Goal: Task Accomplishment & Management: Manage account settings

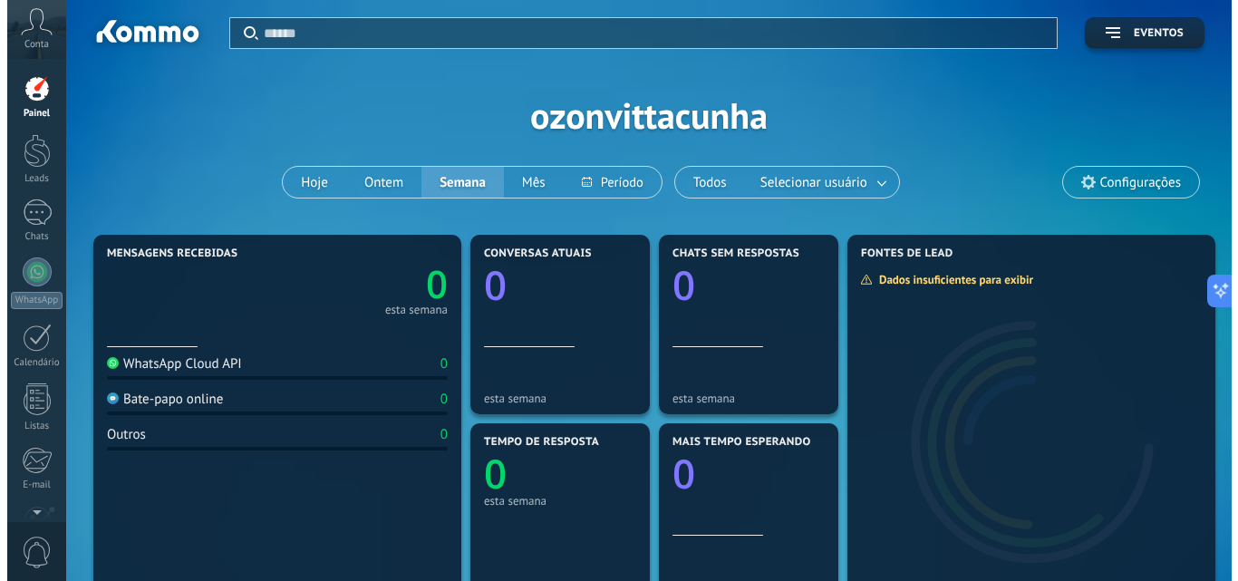
scroll to position [508, 0]
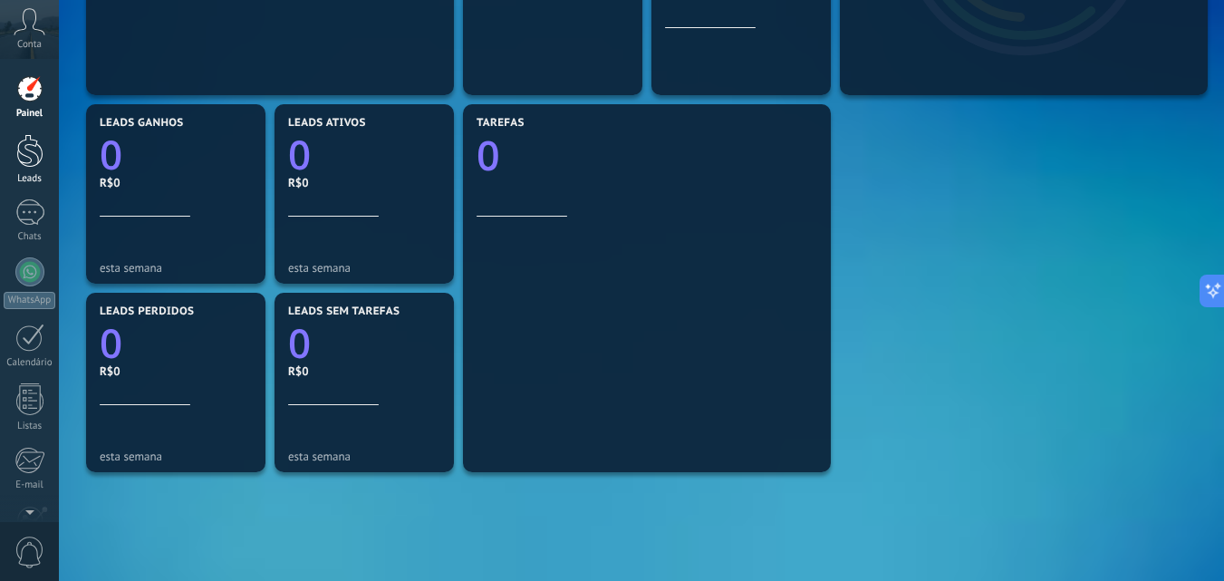
click at [34, 141] on div at bounding box center [29, 151] width 27 height 34
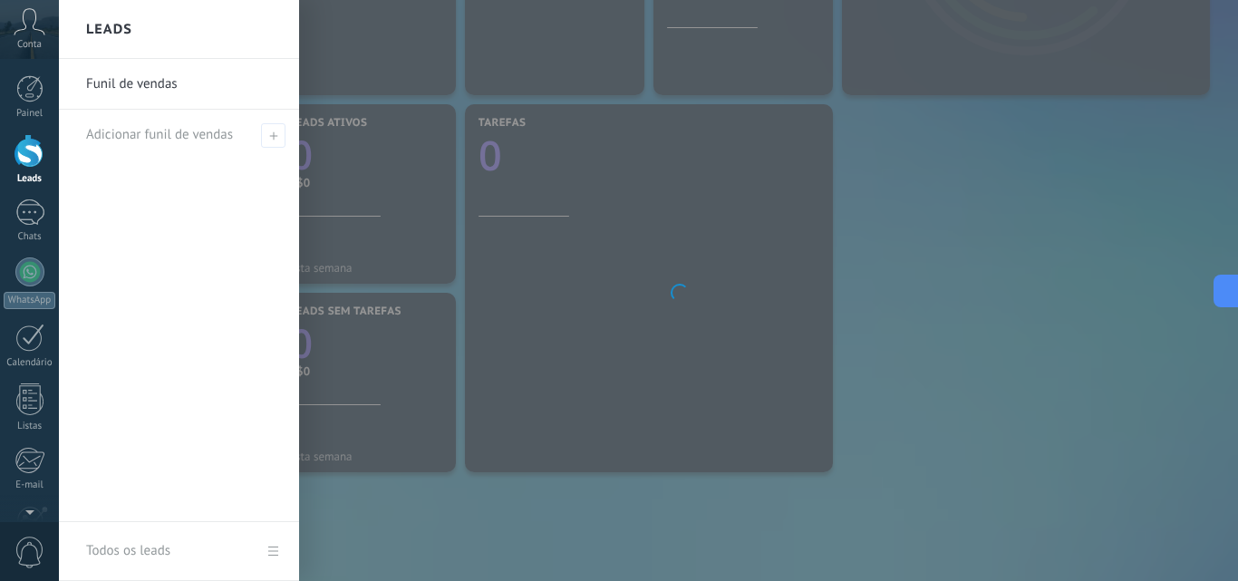
click at [34, 142] on div at bounding box center [29, 151] width 27 height 34
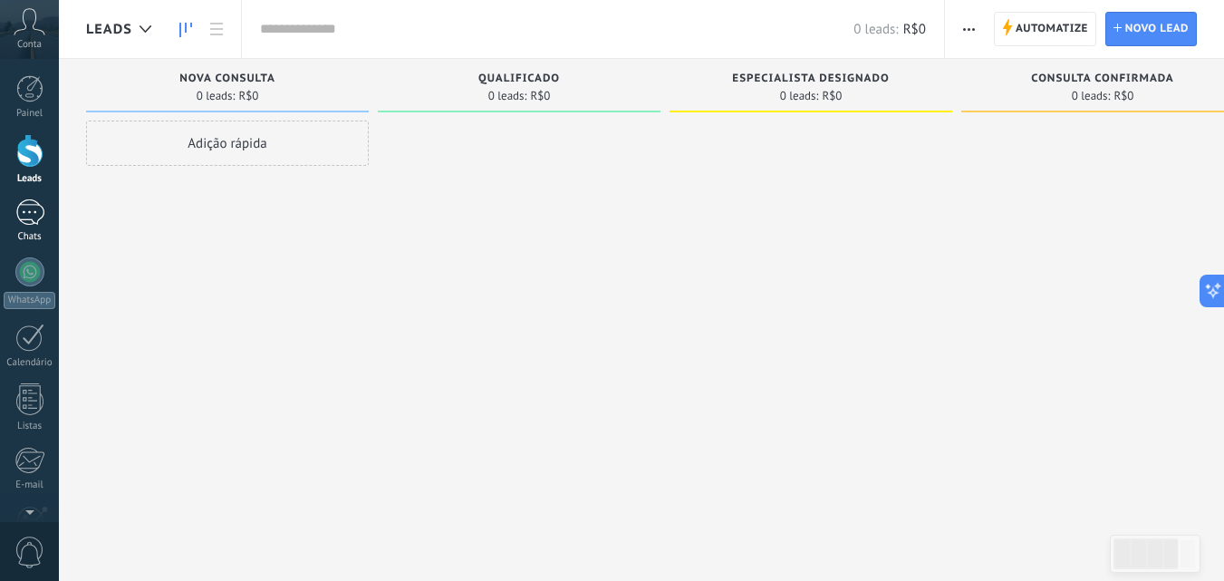
click at [37, 222] on div at bounding box center [29, 212] width 29 height 26
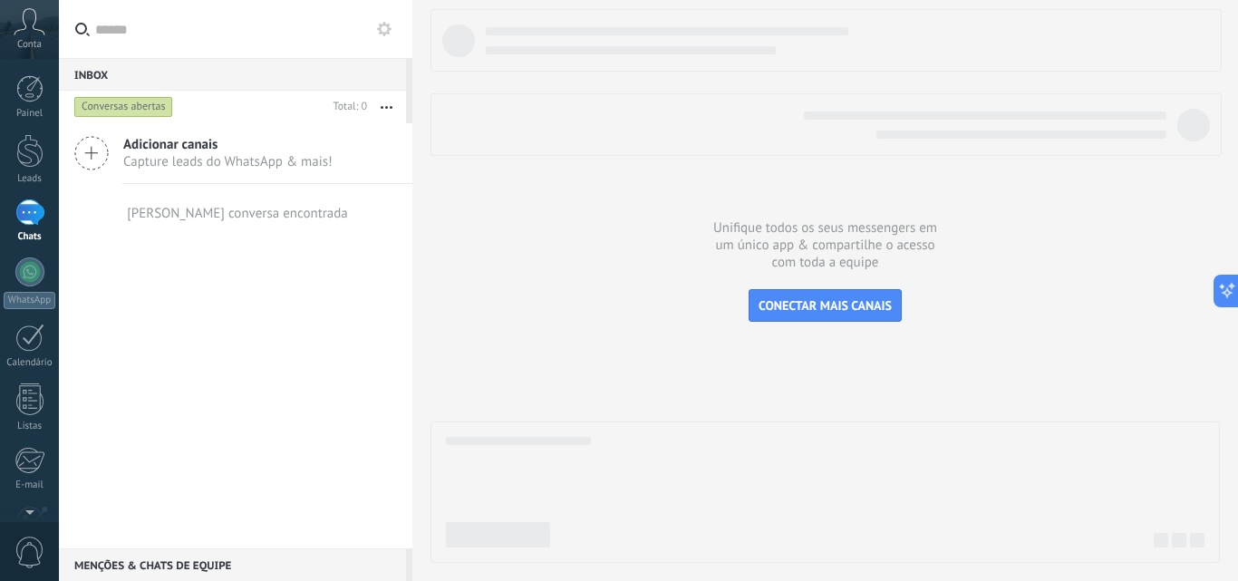
click at [122, 140] on div "Adicionar canais Capture leads do WhatsApp & mais!" at bounding box center [235, 153] width 353 height 61
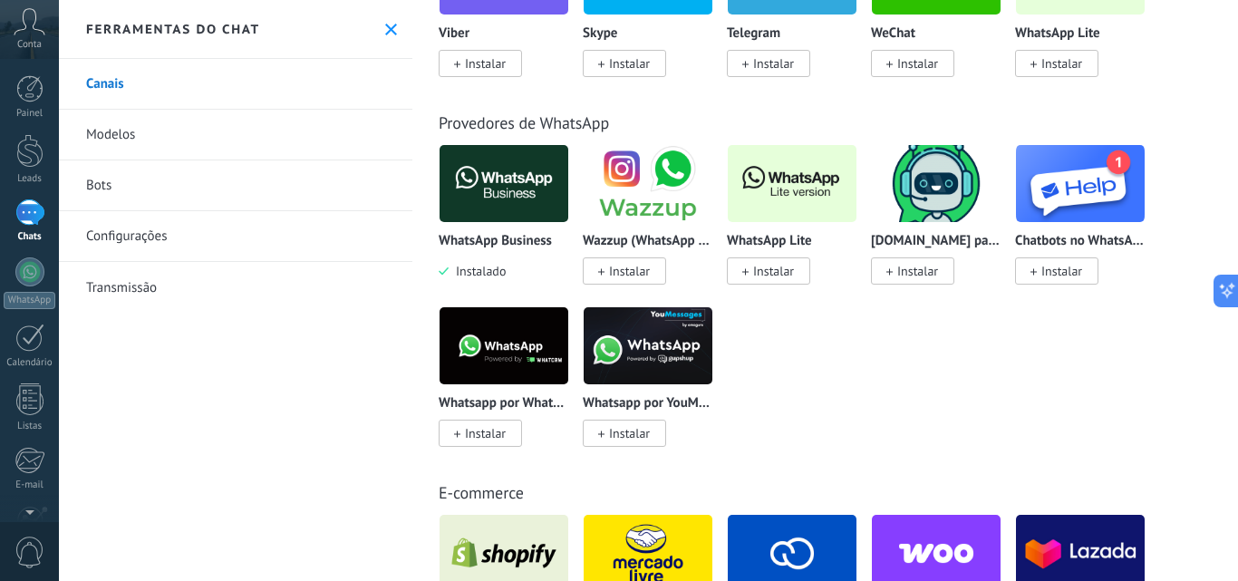
scroll to position [620, 0]
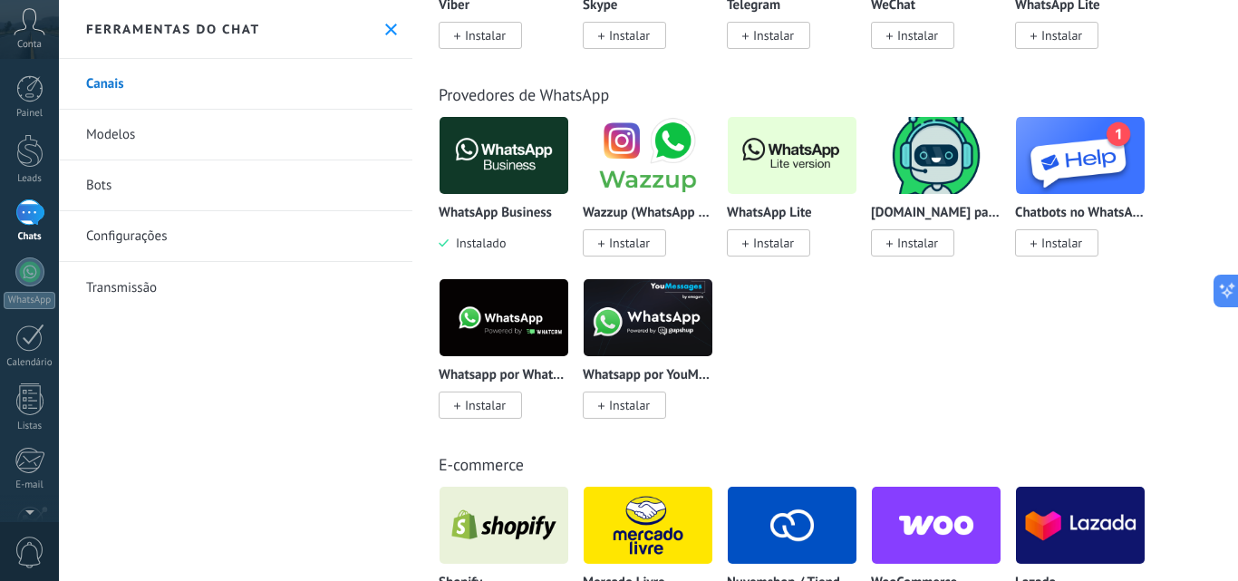
click at [780, 241] on span "Instalar" at bounding box center [773, 243] width 41 height 16
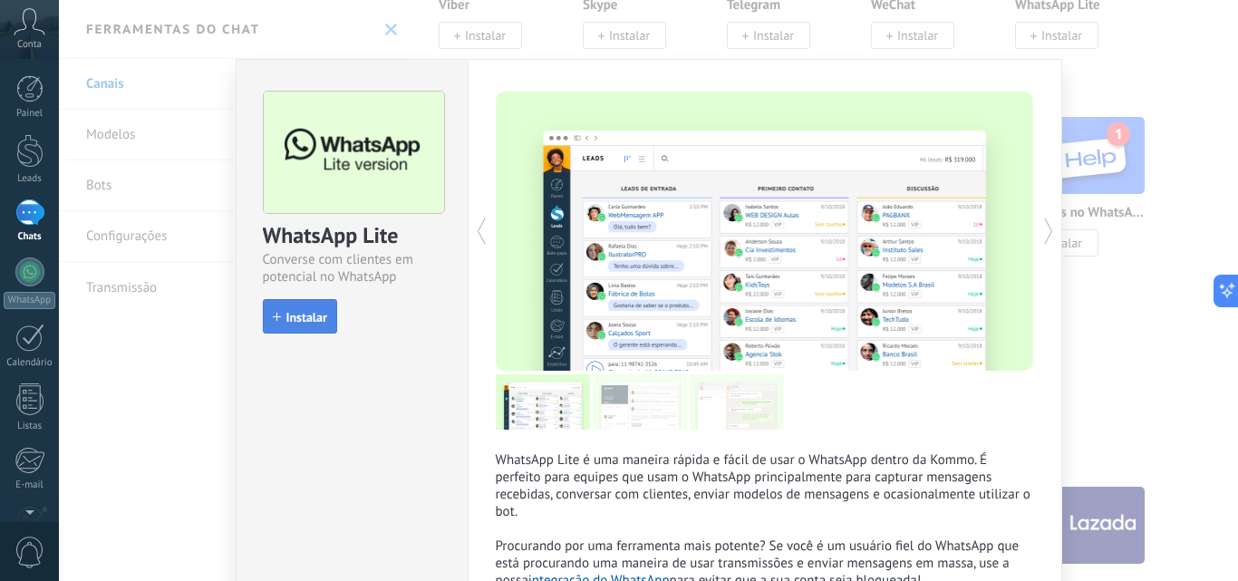
click at [314, 320] on span "Instalar" at bounding box center [306, 317] width 41 height 13
click at [314, 320] on div "install Instalar" at bounding box center [352, 315] width 179 height 33
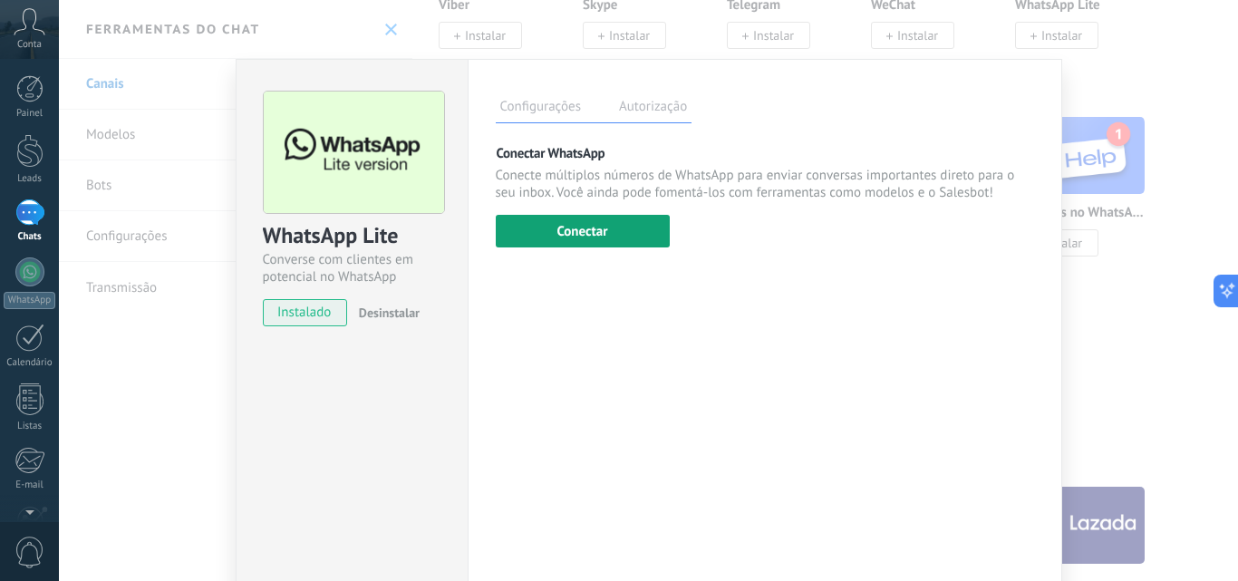
click at [574, 242] on button "Conectar" at bounding box center [583, 231] width 174 height 33
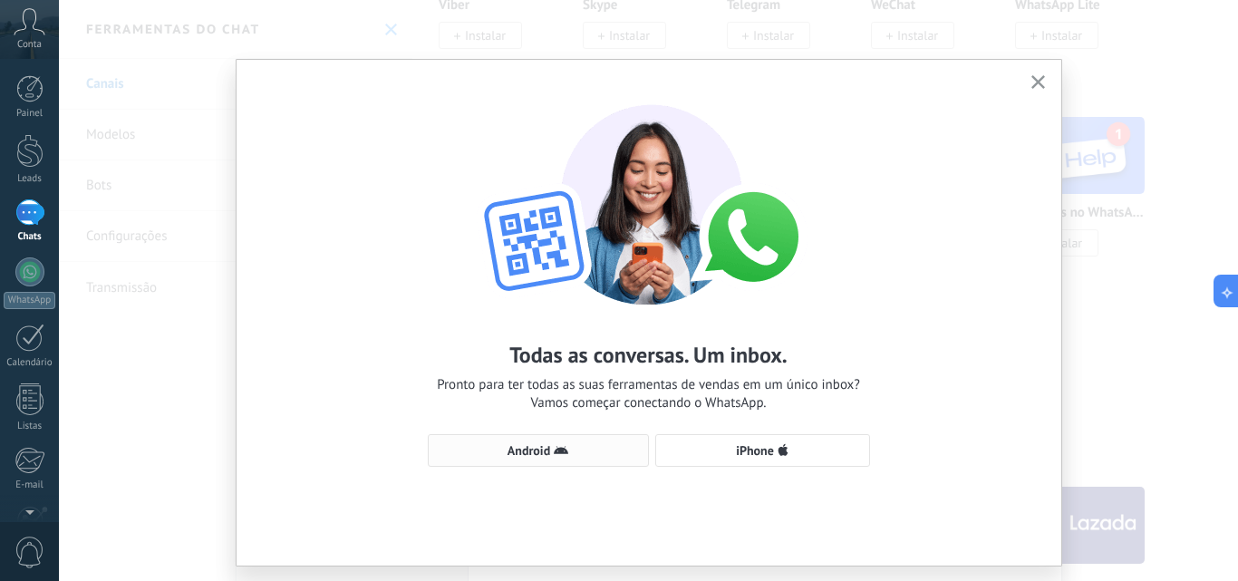
click at [546, 453] on span "Android" at bounding box center [529, 450] width 43 height 13
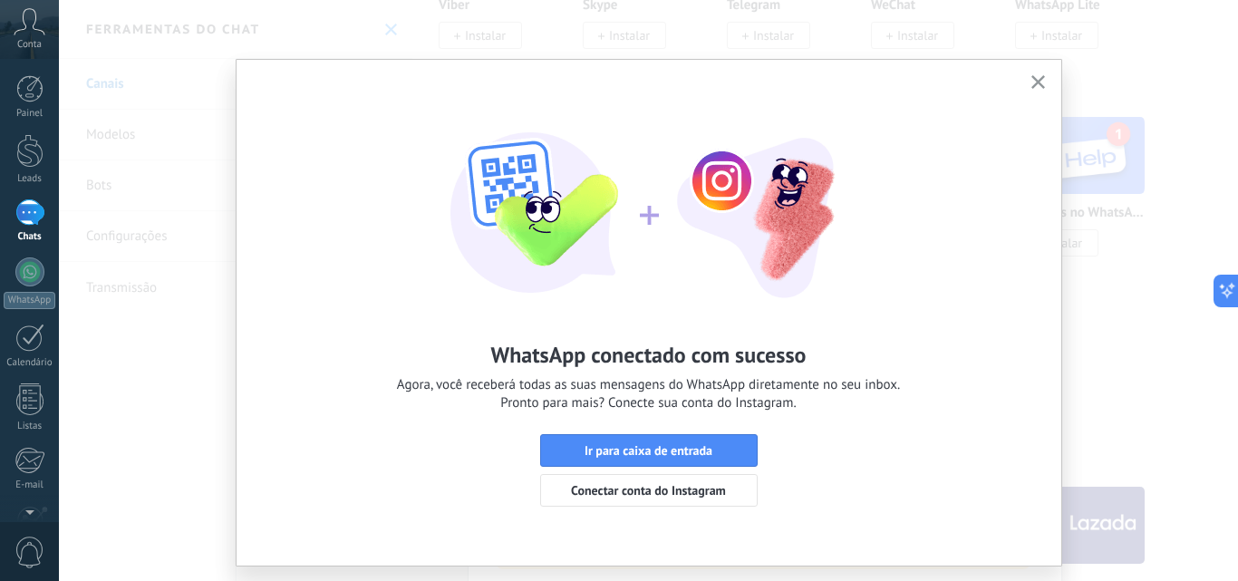
click at [546, 453] on button "Ir para caixa de entrada" at bounding box center [649, 450] width 218 height 33
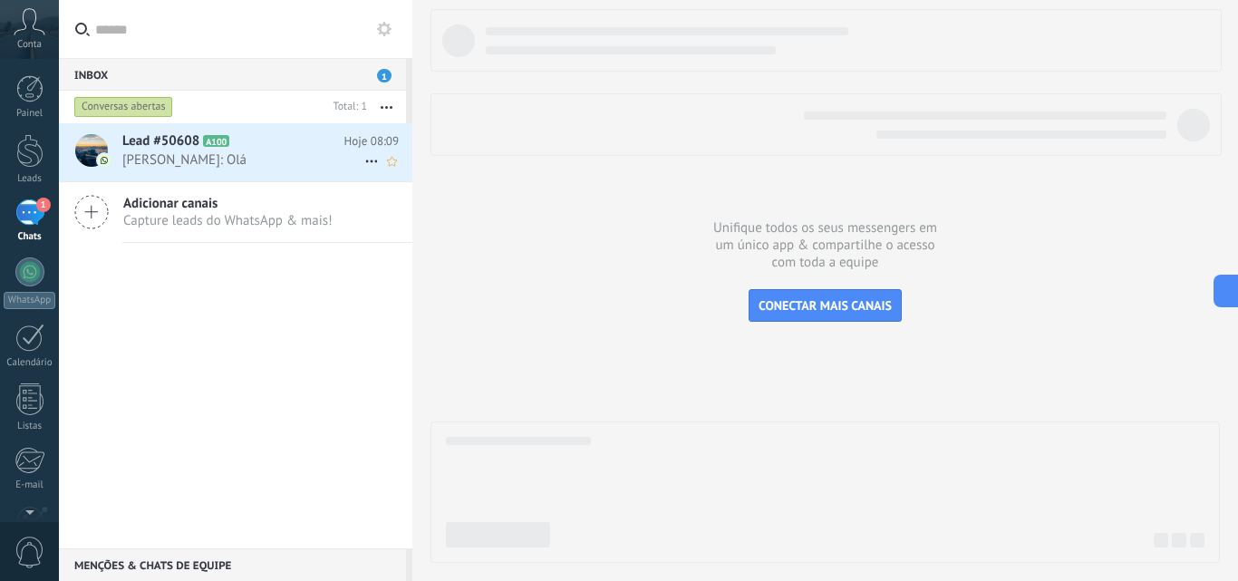
click at [181, 181] on div "Lead #50608 A100 Hoje 08:09 [PERSON_NAME]: Olá" at bounding box center [235, 152] width 353 height 59
click at [154, 145] on span "Lead #50608" at bounding box center [160, 141] width 77 height 18
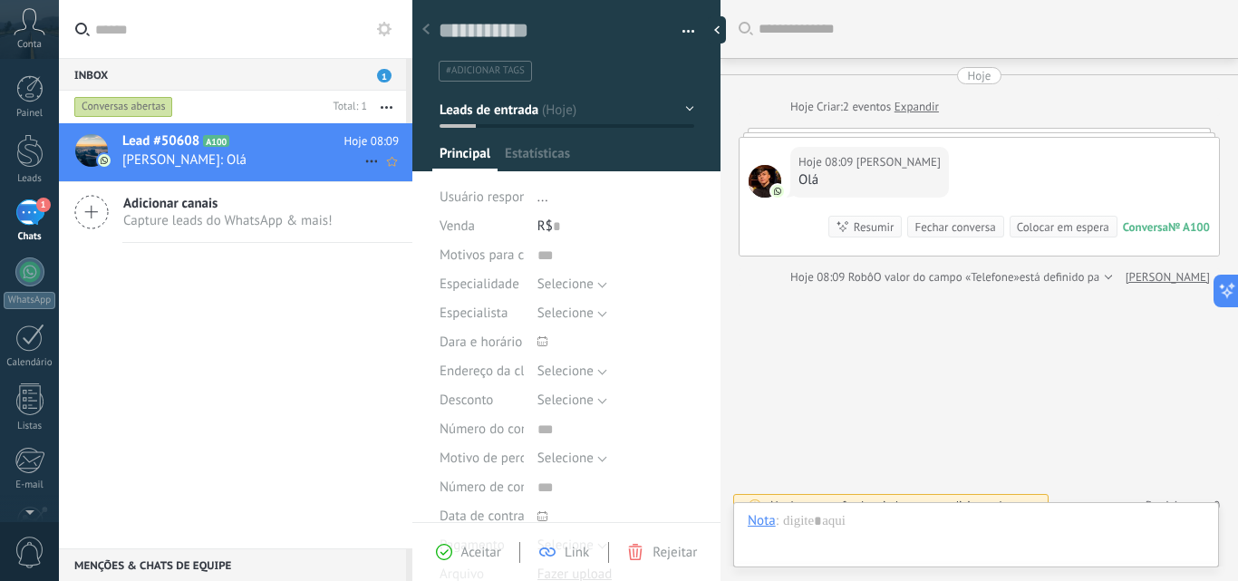
scroll to position [27, 0]
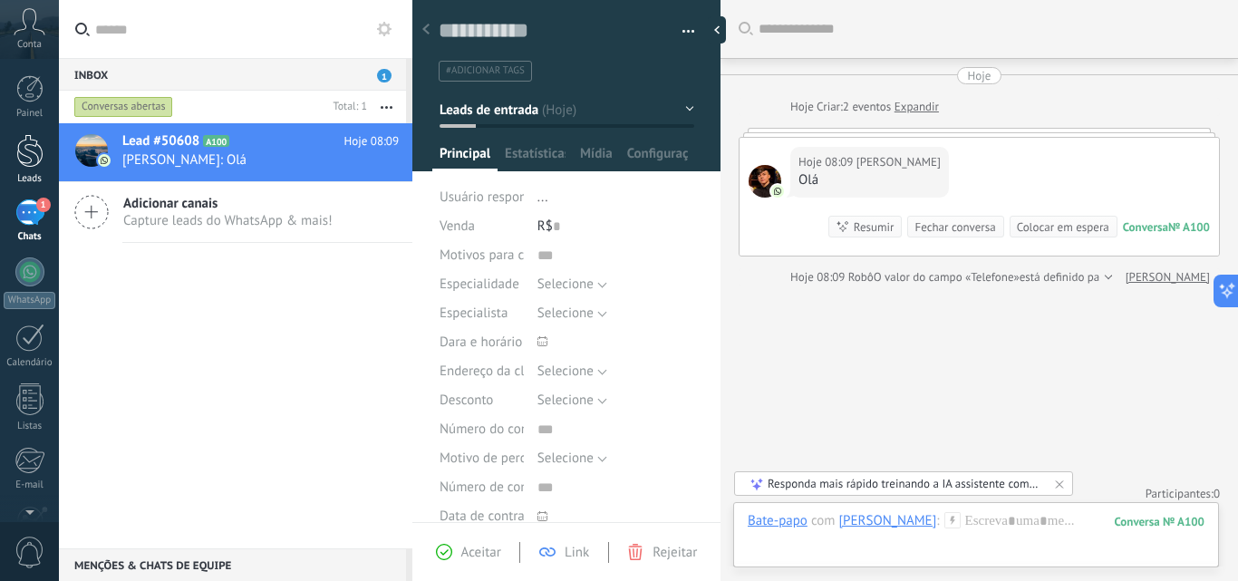
click at [24, 144] on div at bounding box center [29, 151] width 27 height 34
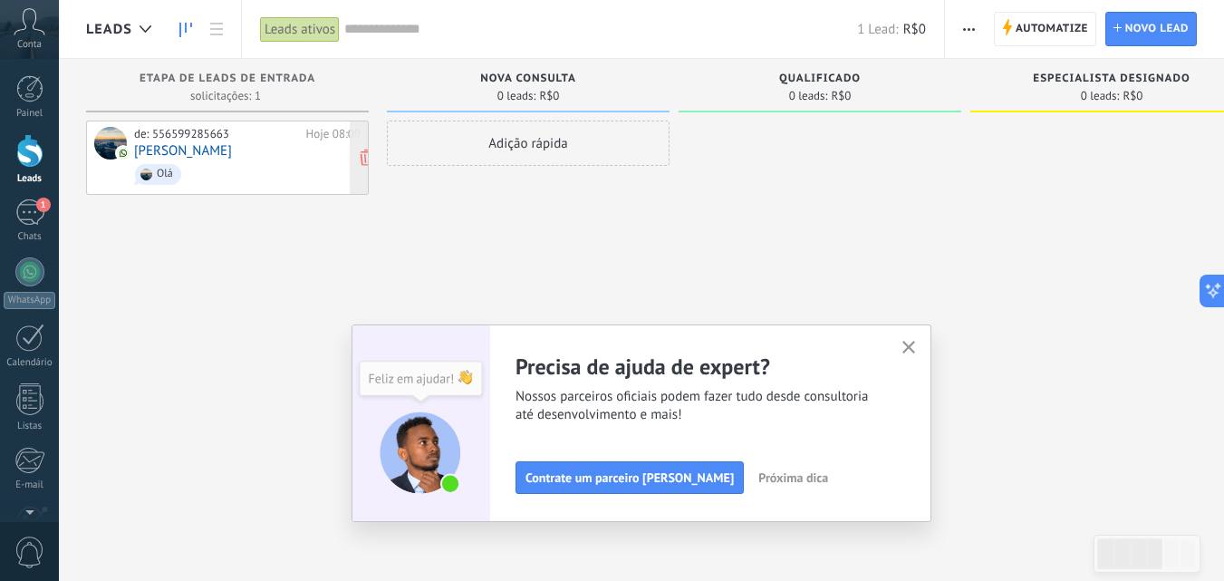
click at [172, 142] on div "de: 556599285663 Hoje 08:09 [PERSON_NAME]" at bounding box center [247, 158] width 227 height 62
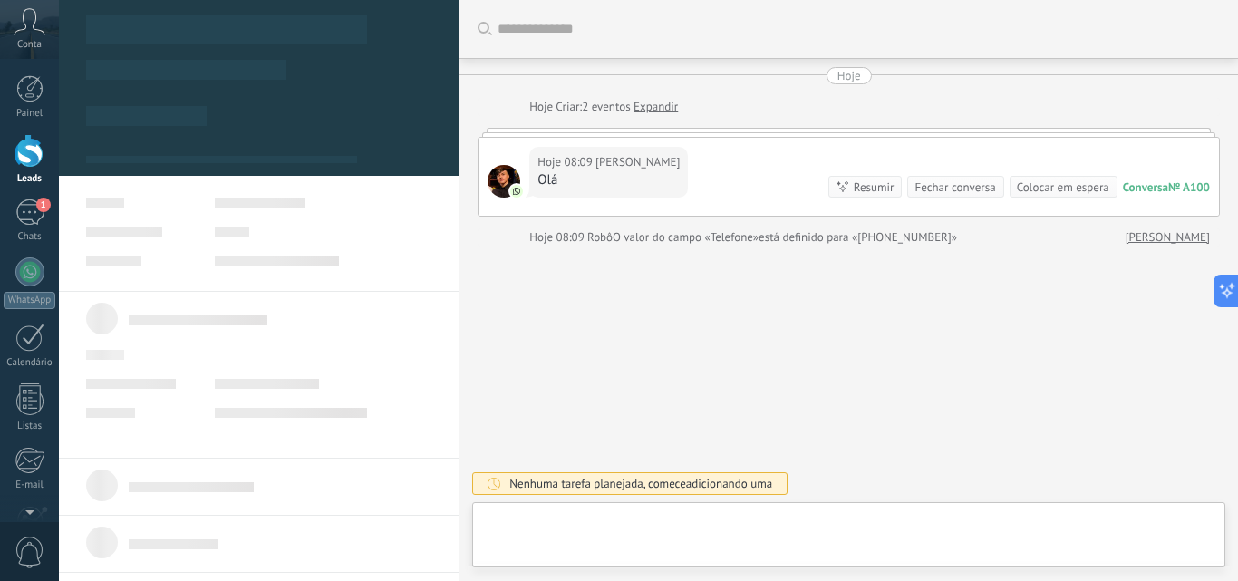
type textarea "**********"
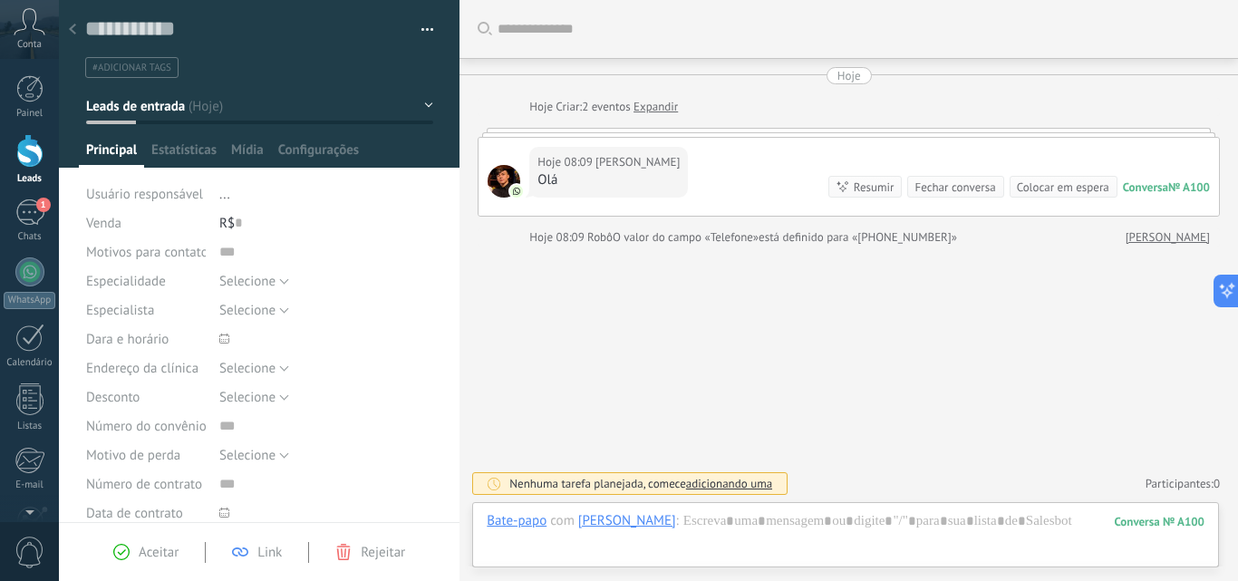
scroll to position [27, 0]
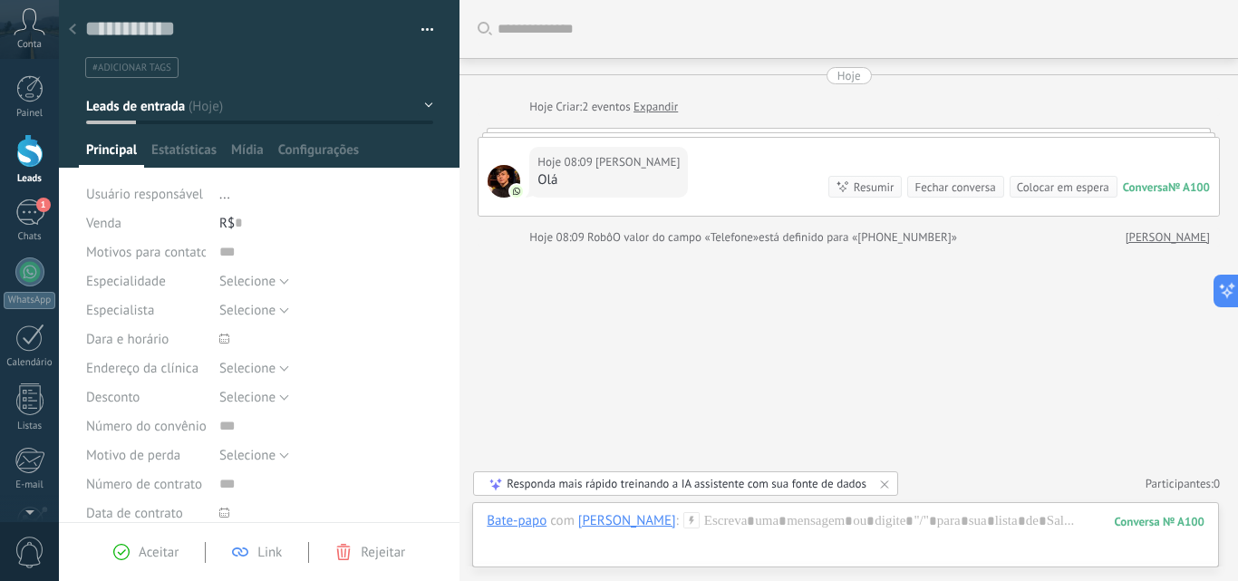
click at [798, 178] on div "Hoje 08:09 [PERSON_NAME] Conversa № A100 Conversa № A100 Resumir Resumir Fechar…" at bounding box center [849, 177] width 740 height 78
click at [788, 517] on div at bounding box center [846, 539] width 718 height 54
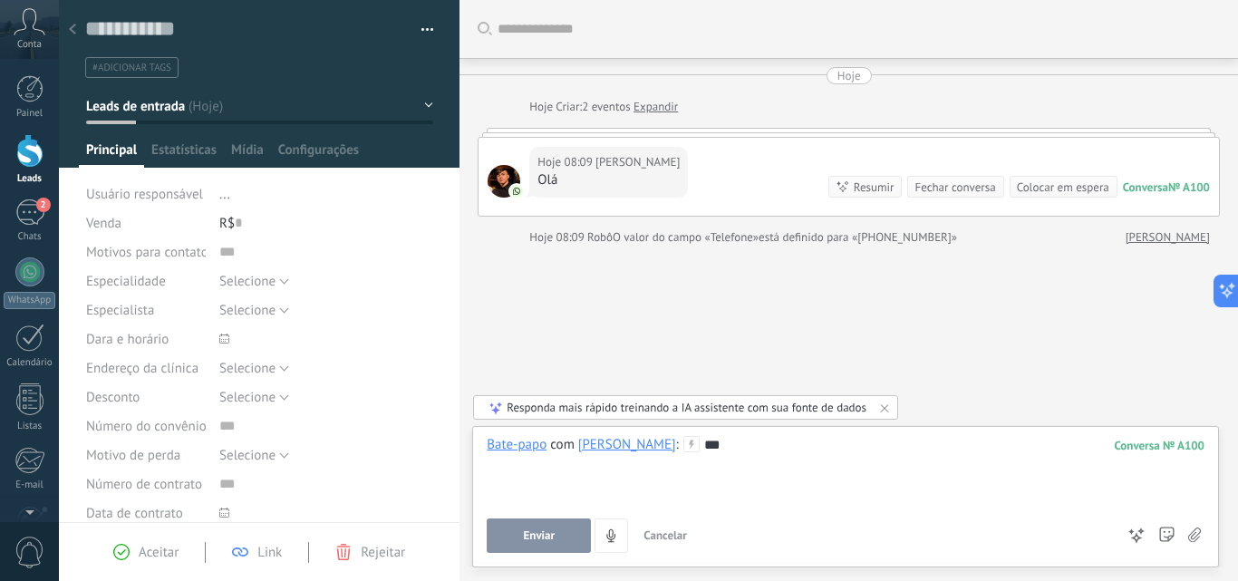
click at [555, 546] on button "Enviar" at bounding box center [539, 535] width 104 height 34
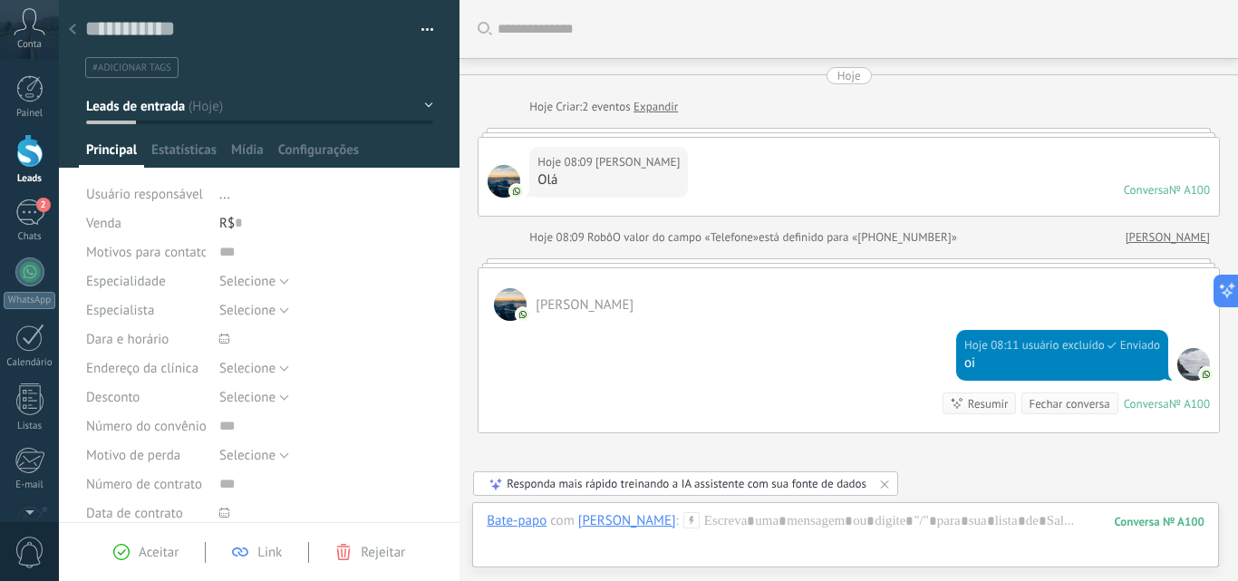
scroll to position [169, 0]
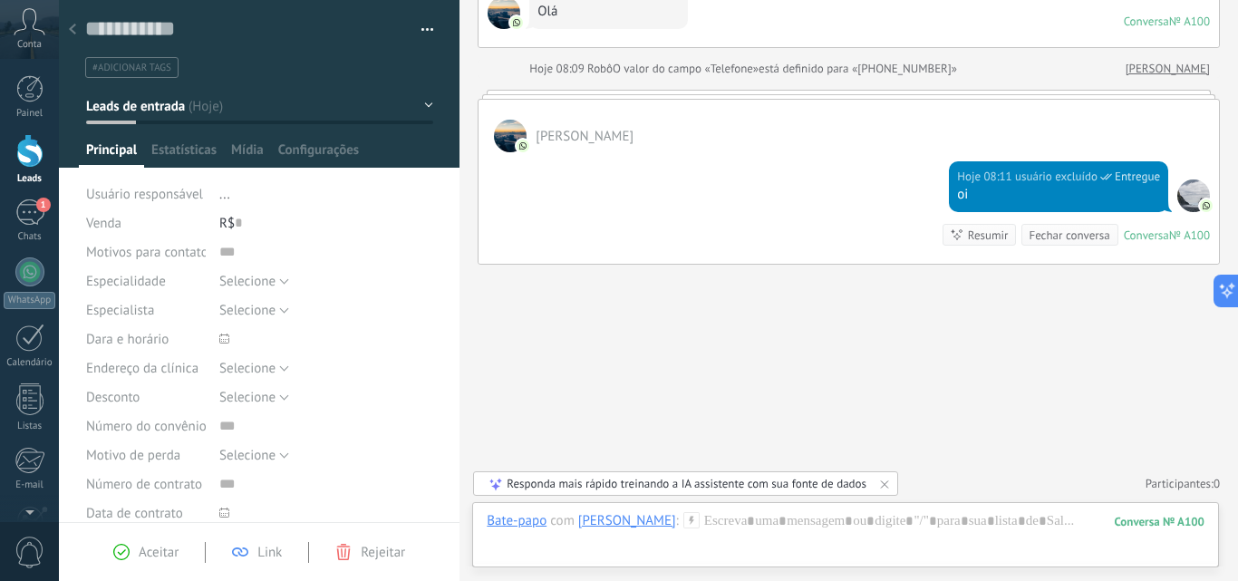
click at [421, 102] on button "Leads de entrada" at bounding box center [259, 106] width 347 height 33
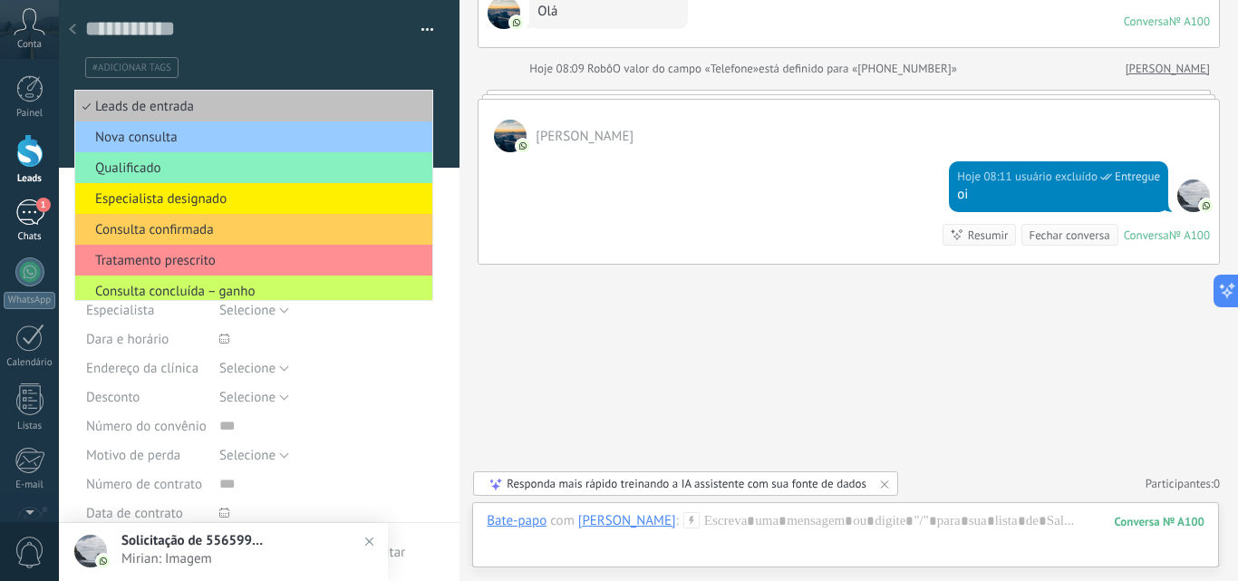
click at [24, 228] on link "1 Chats" at bounding box center [29, 221] width 59 height 44
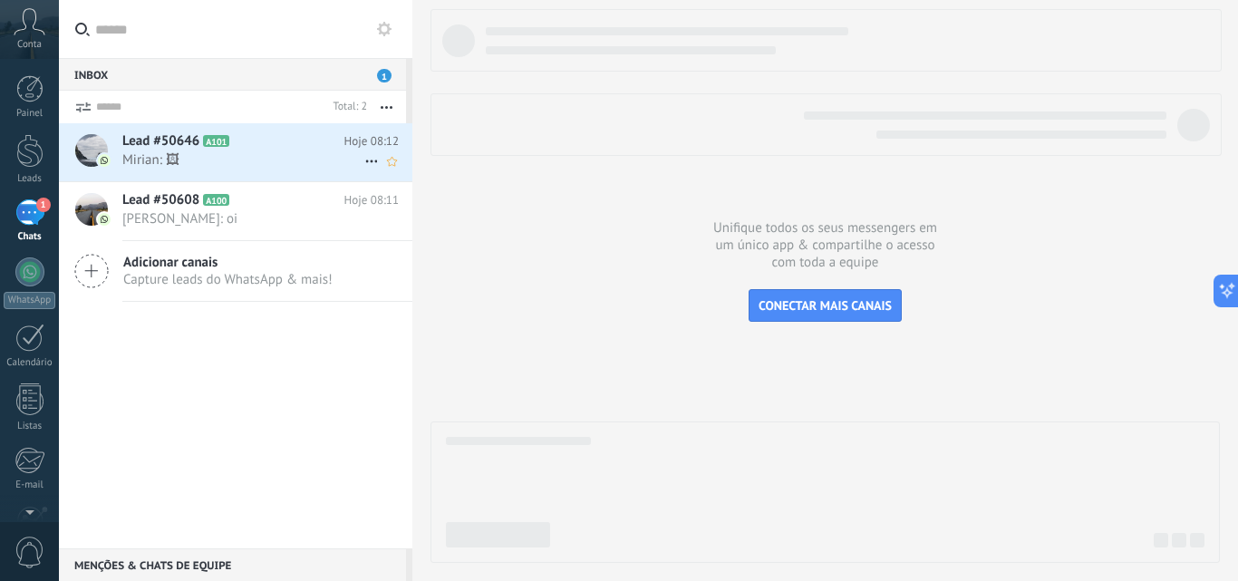
click at [161, 141] on span "Lead #50646" at bounding box center [160, 141] width 77 height 18
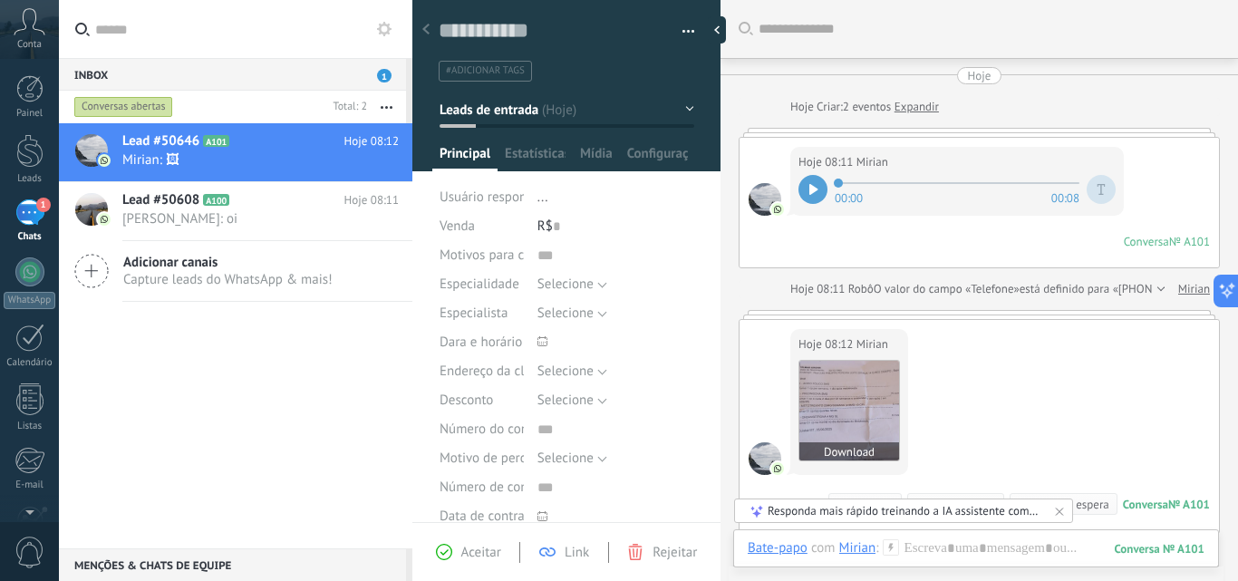
click at [836, 384] on img at bounding box center [849, 411] width 100 height 100
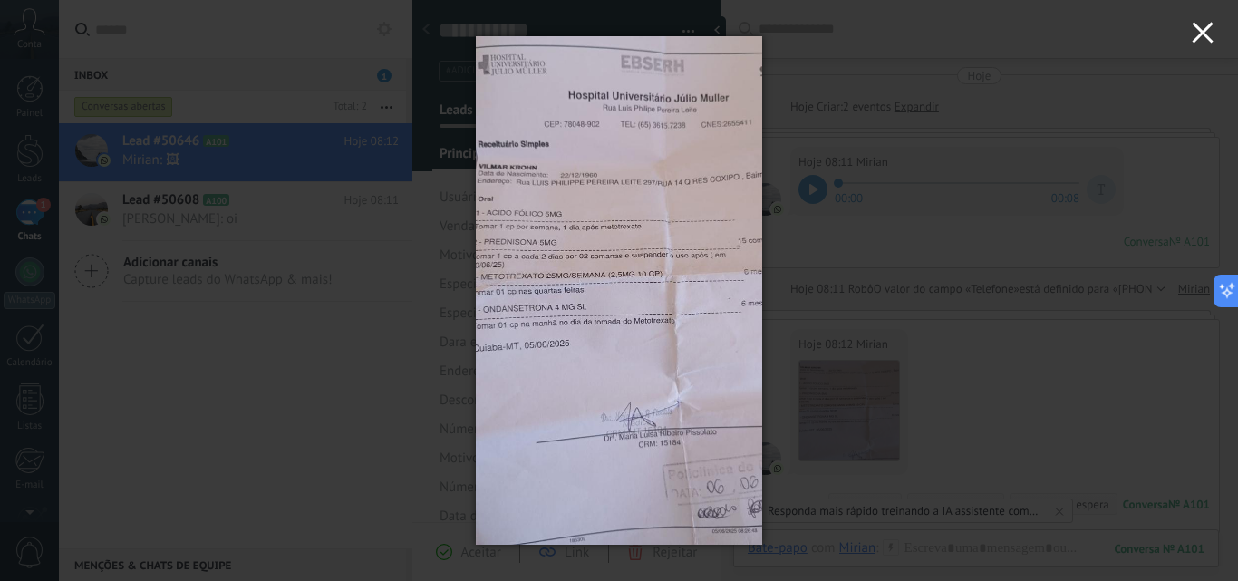
click at [1206, 31] on use "button" at bounding box center [1202, 32] width 21 height 21
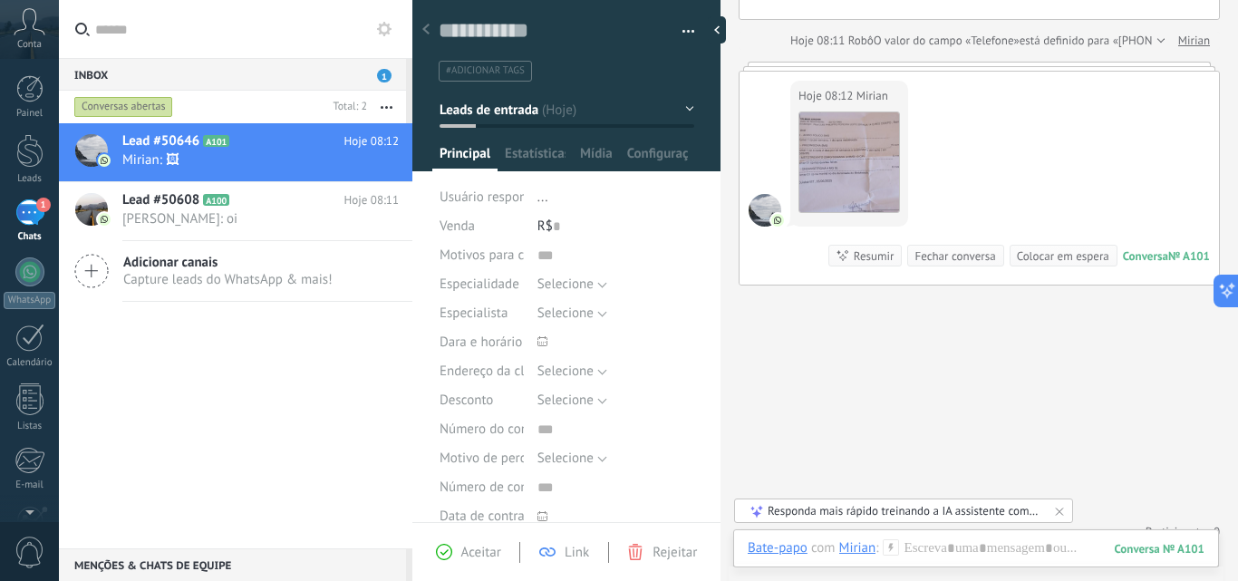
scroll to position [269, 0]
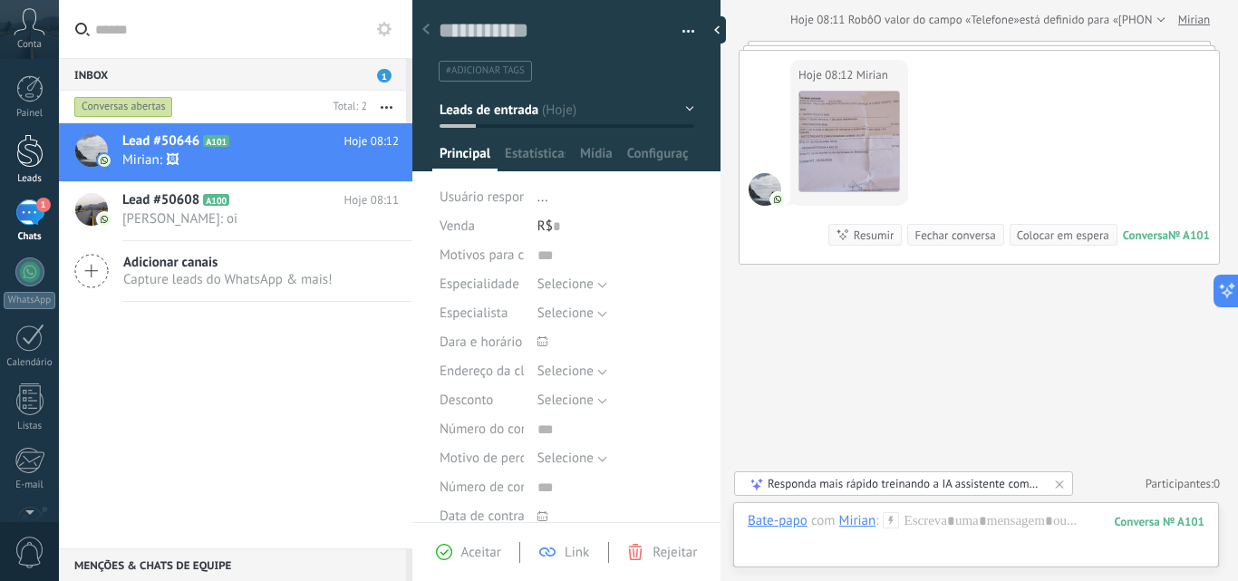
click at [15, 142] on link "Leads" at bounding box center [29, 159] width 59 height 51
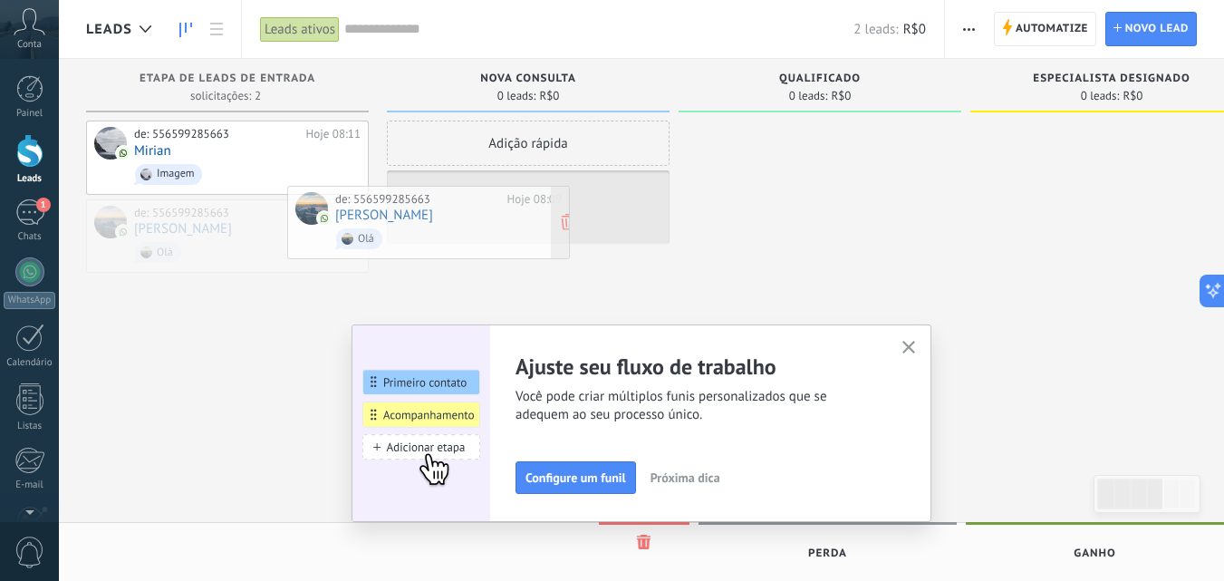
drag, startPoint x: 280, startPoint y: 236, endPoint x: 482, endPoint y: 223, distance: 202.5
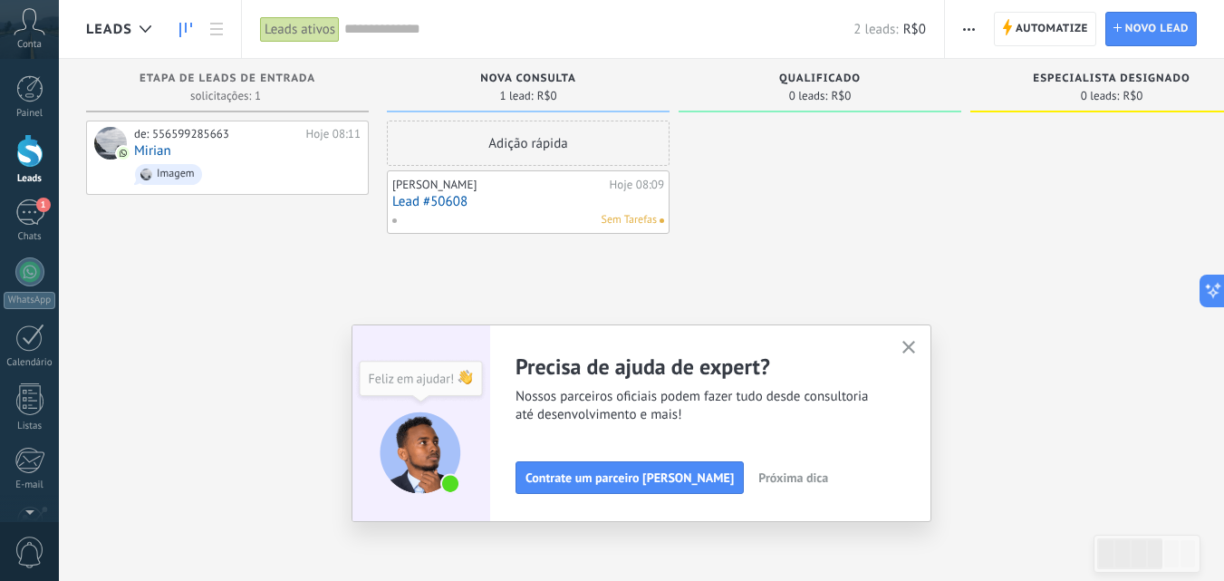
click at [638, 227] on span "Sem Tarefas" at bounding box center [629, 220] width 55 height 16
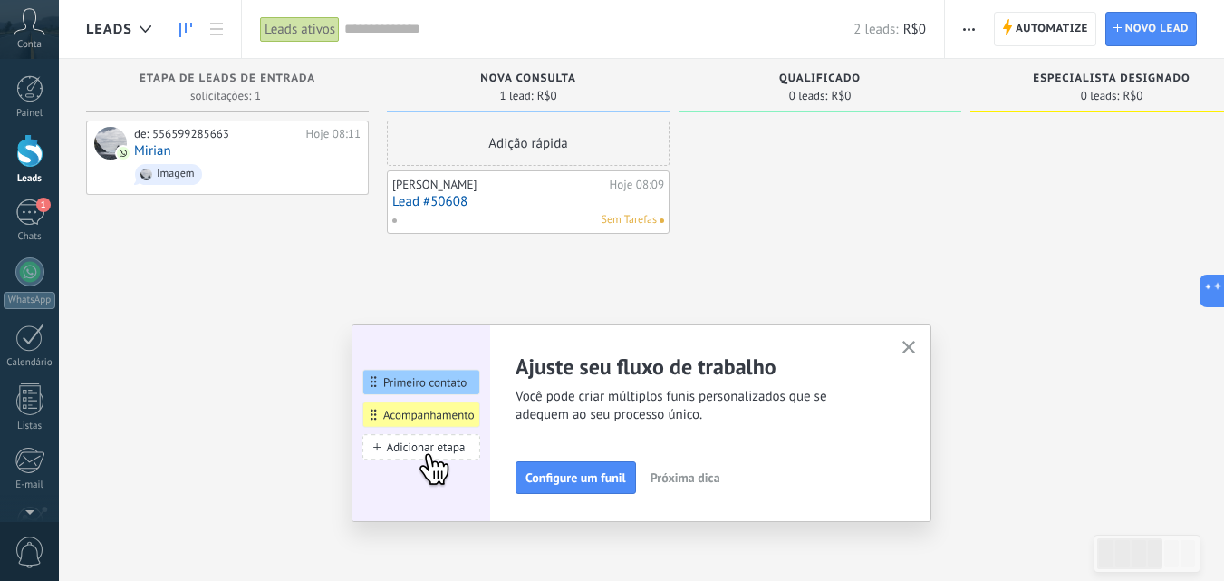
click at [648, 227] on span "Sem Tarefas" at bounding box center [629, 220] width 55 height 16
click at [402, 197] on link "Lead #50608" at bounding box center [528, 201] width 272 height 15
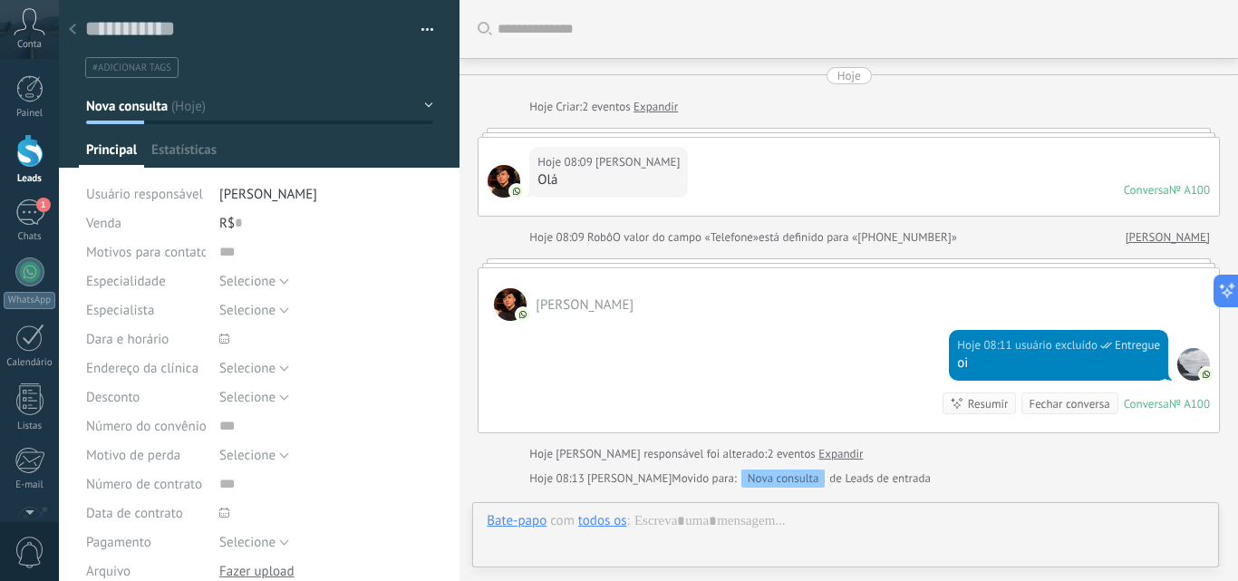
type textarea "**********"
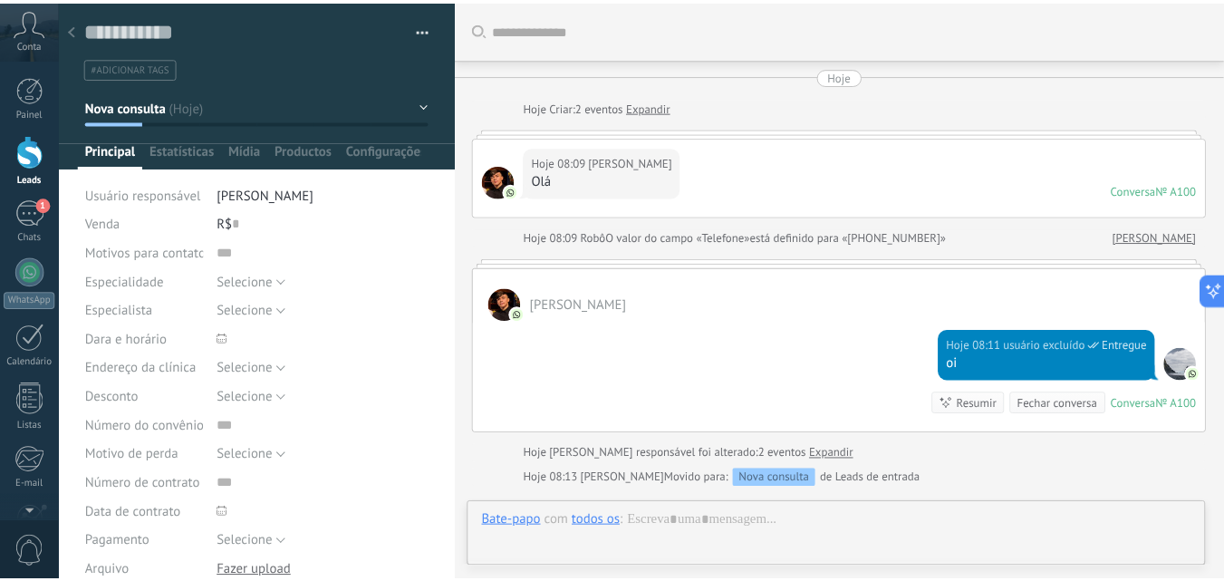
scroll to position [223, 0]
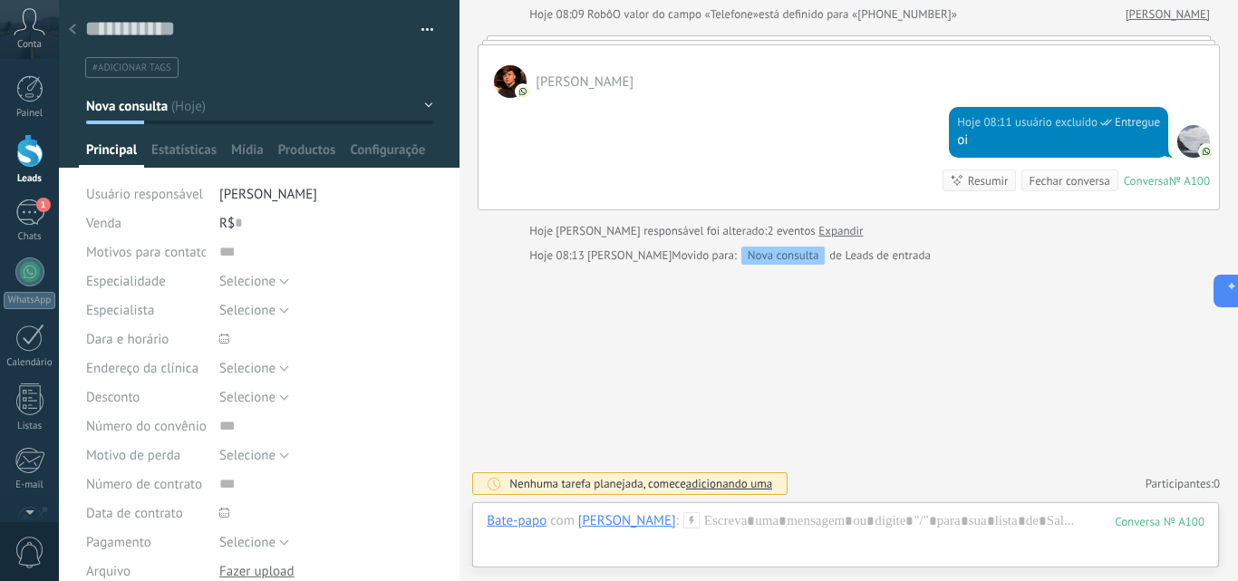
click at [43, 173] on div "Leads" at bounding box center [30, 179] width 53 height 12
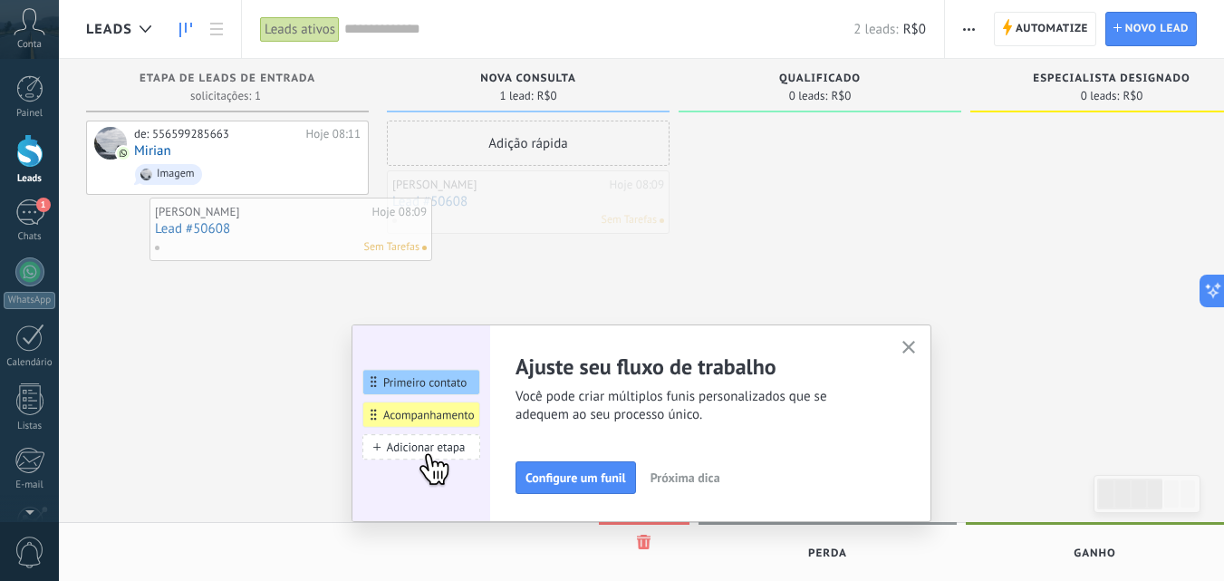
drag, startPoint x: 561, startPoint y: 198, endPoint x: 336, endPoint y: 226, distance: 226.5
drag, startPoint x: 494, startPoint y: 211, endPoint x: 218, endPoint y: 233, distance: 276.4
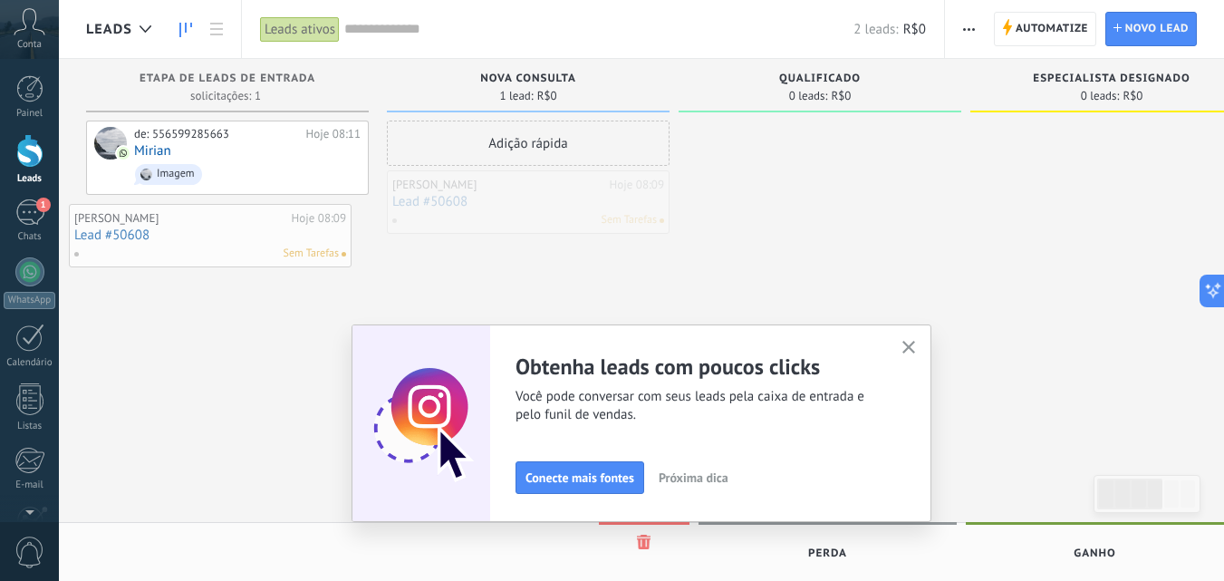
drag, startPoint x: 449, startPoint y: 203, endPoint x: 153, endPoint y: 225, distance: 296.2
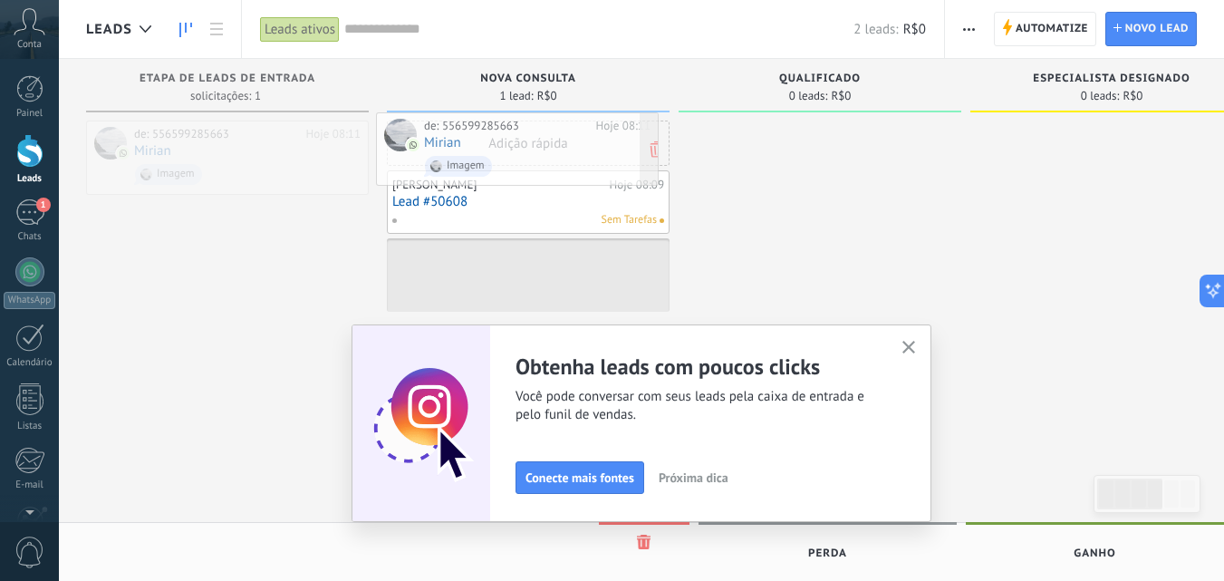
drag, startPoint x: 144, startPoint y: 150, endPoint x: 434, endPoint y: 141, distance: 290.1
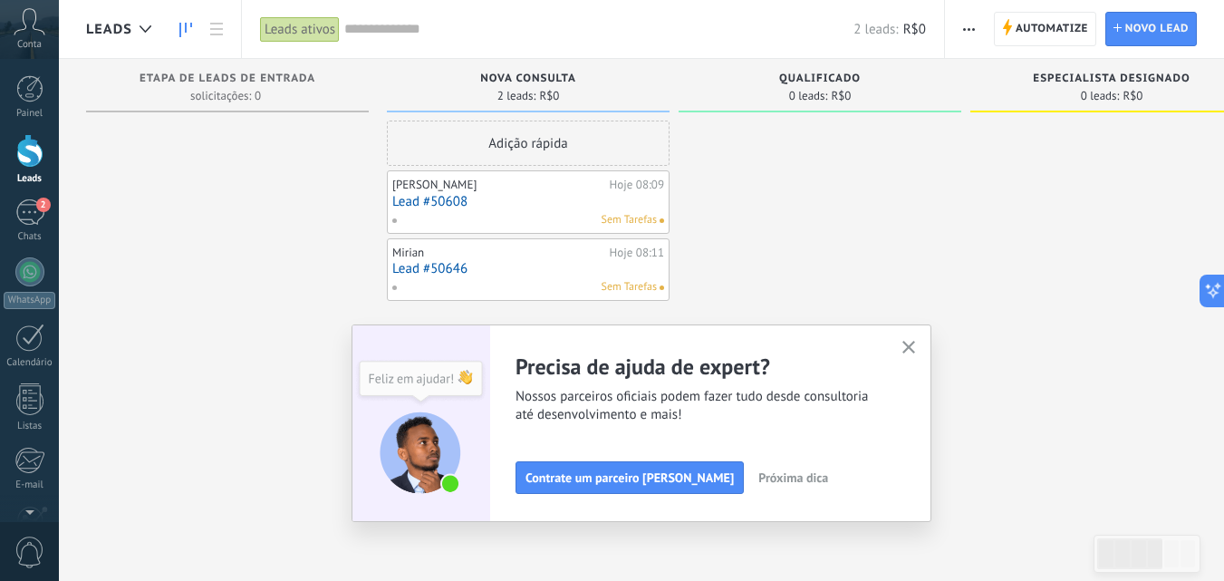
click at [917, 338] on button "button" at bounding box center [909, 348] width 23 height 24
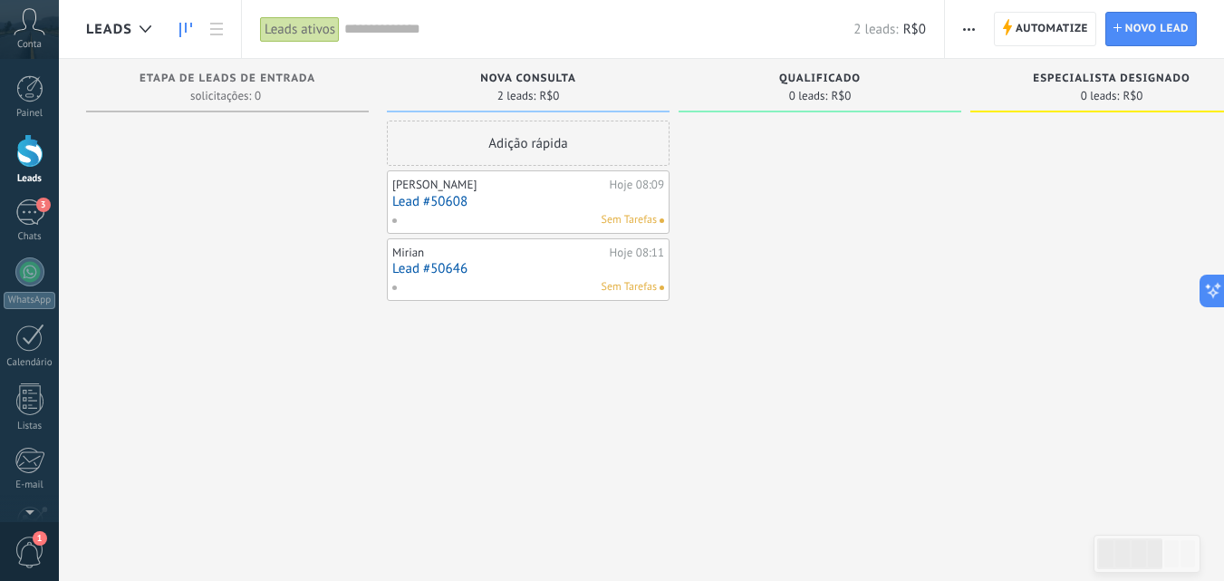
click at [256, 274] on div at bounding box center [227, 293] width 283 height 344
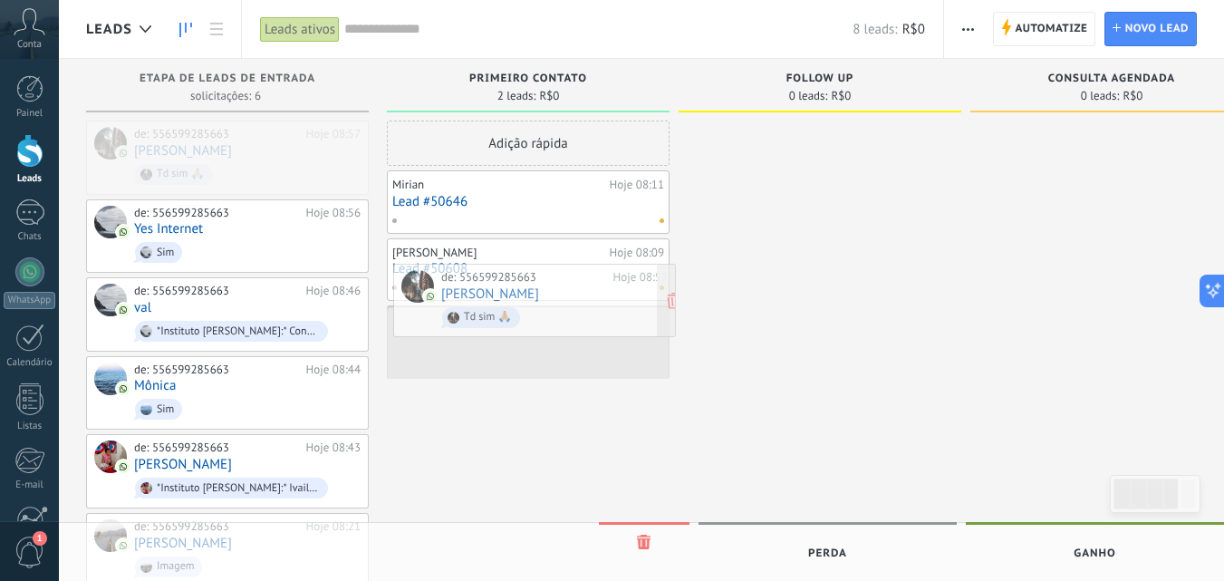
drag, startPoint x: 208, startPoint y: 150, endPoint x: 516, endPoint y: 293, distance: 339.0
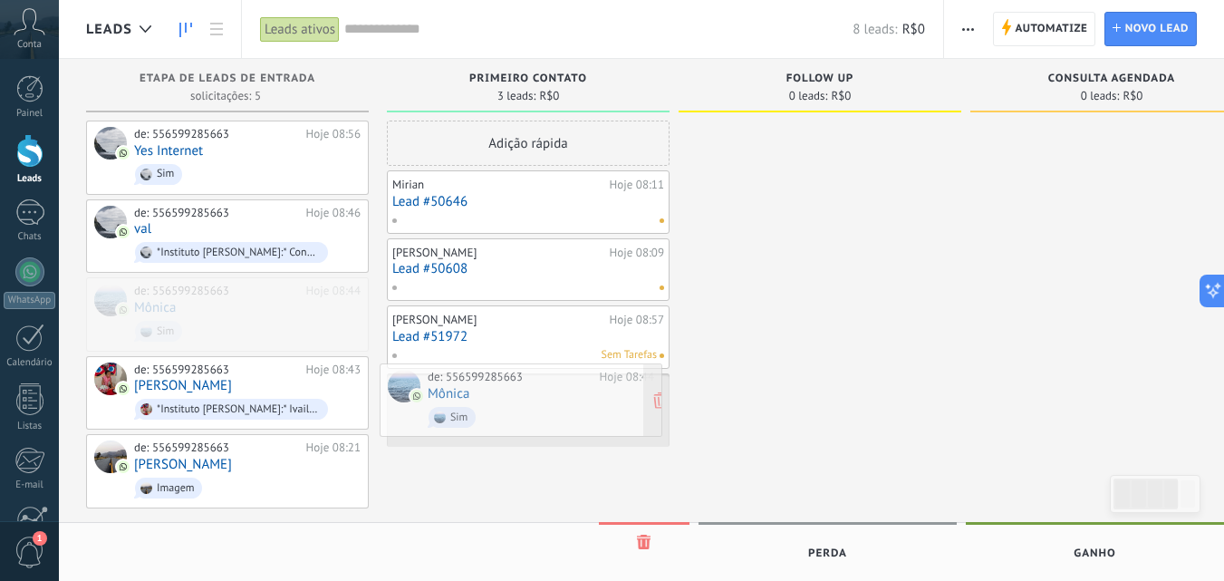
drag, startPoint x: 253, startPoint y: 288, endPoint x: 546, endPoint y: 376, distance: 306.5
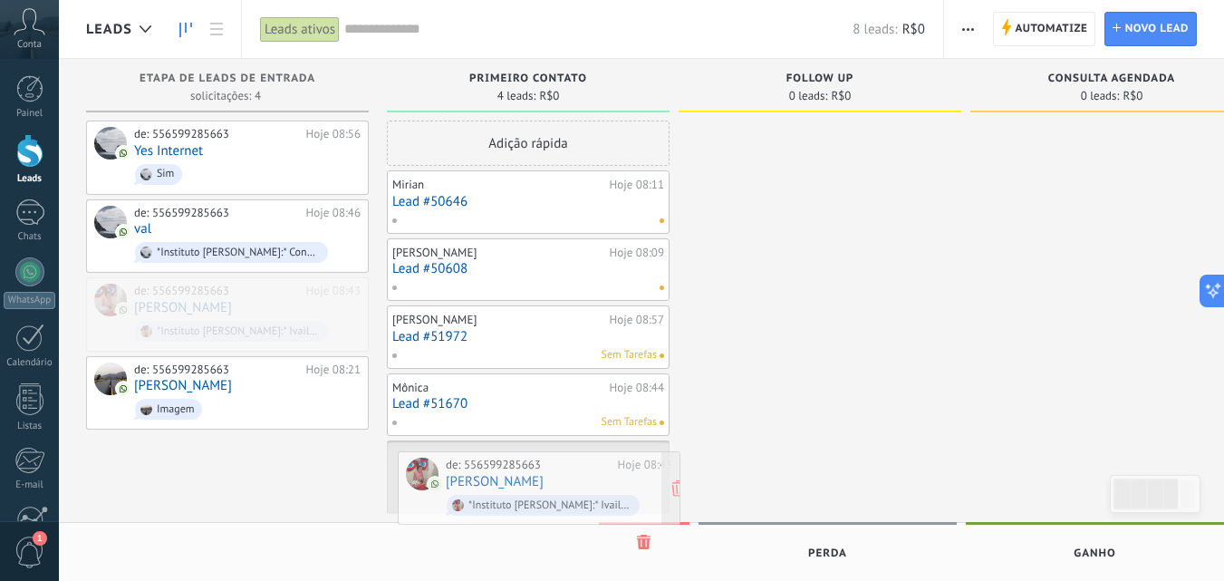
drag, startPoint x: 238, startPoint y: 299, endPoint x: 551, endPoint y: 476, distance: 359.1
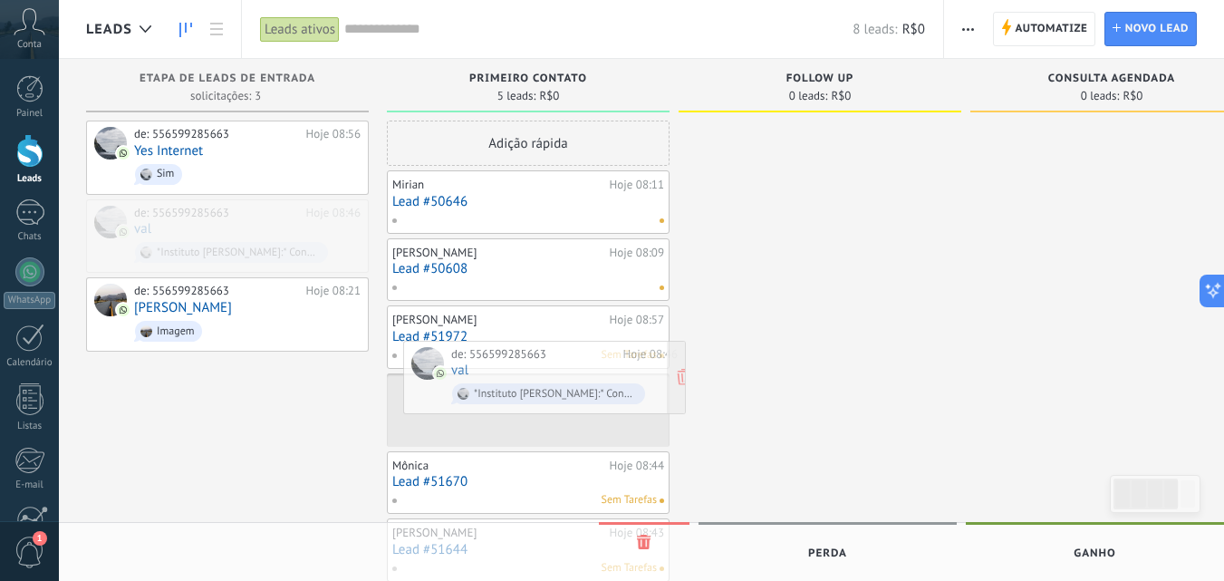
drag, startPoint x: 218, startPoint y: 235, endPoint x: 536, endPoint y: 377, distance: 347.6
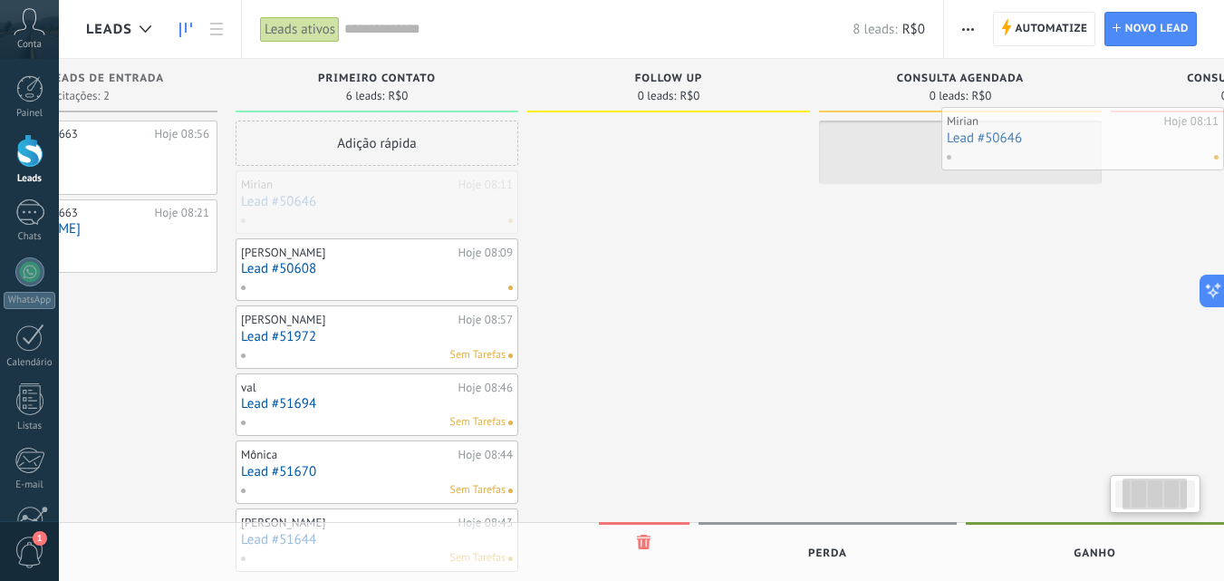
drag, startPoint x: 476, startPoint y: 217, endPoint x: 1052, endPoint y: 153, distance: 579.9
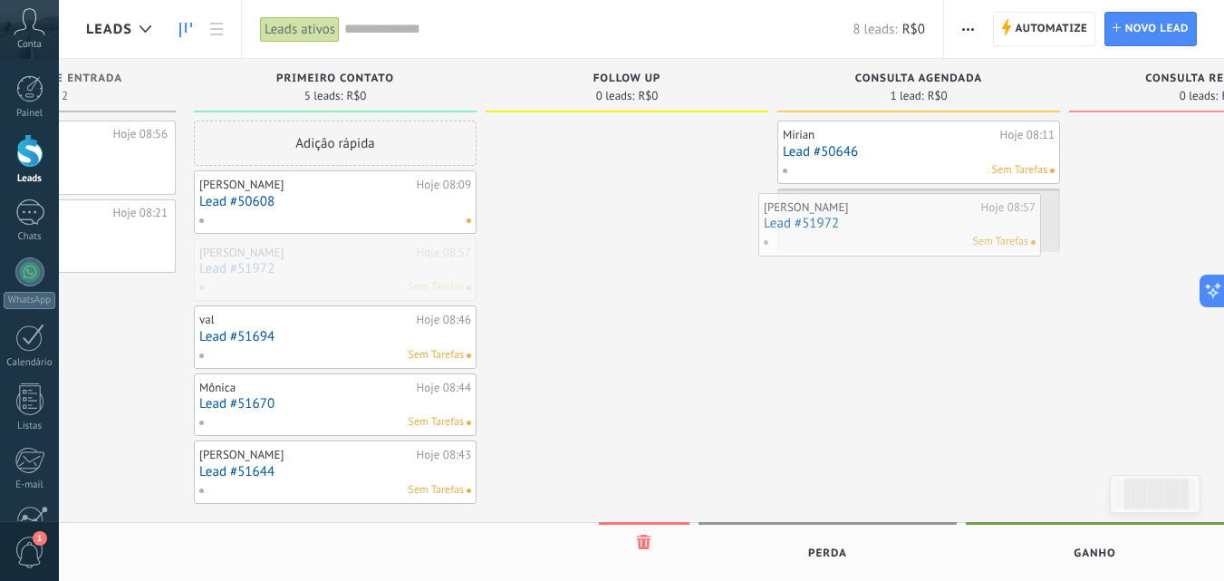
drag, startPoint x: 308, startPoint y: 264, endPoint x: 880, endPoint y: 218, distance: 573.6
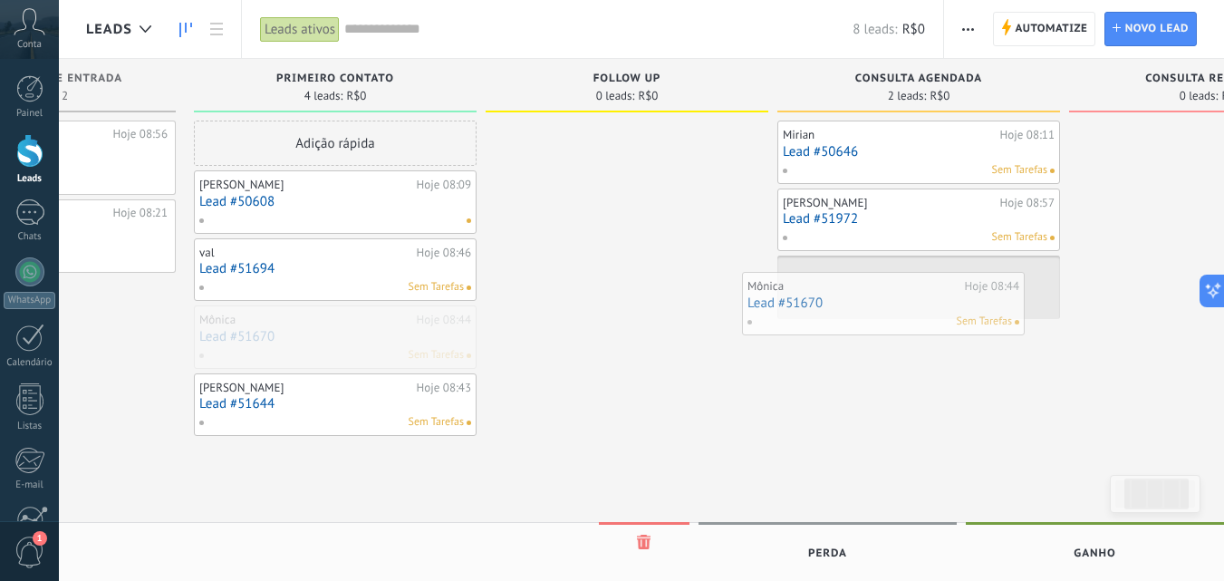
drag, startPoint x: 356, startPoint y: 345, endPoint x: 905, endPoint y: 313, distance: 550.2
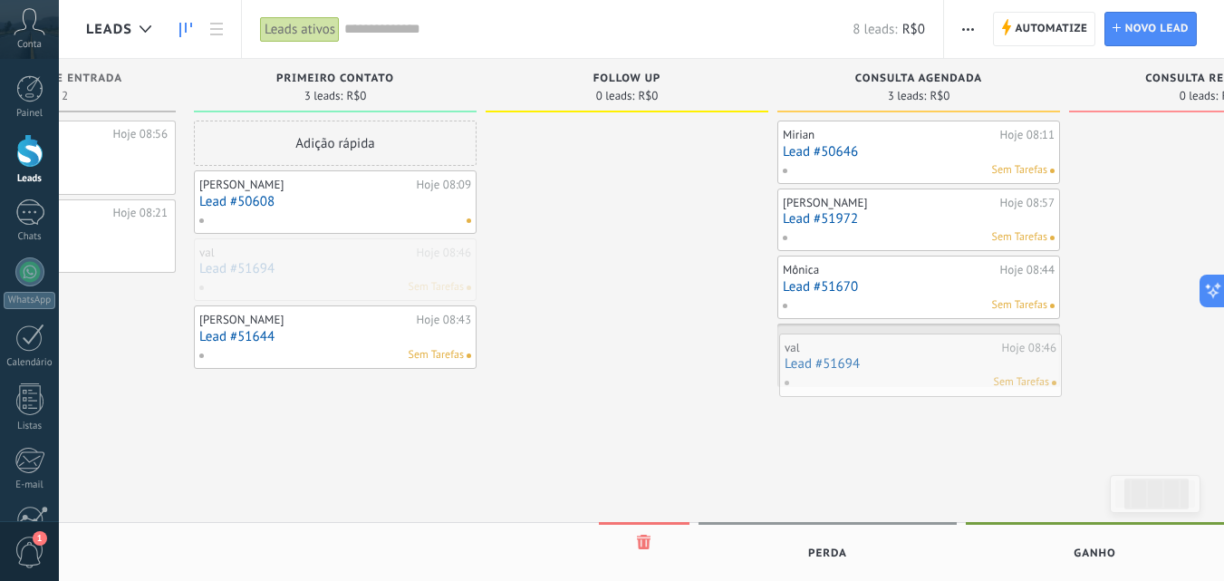
drag, startPoint x: 380, startPoint y: 294, endPoint x: 965, endPoint y: 389, distance: 593.1
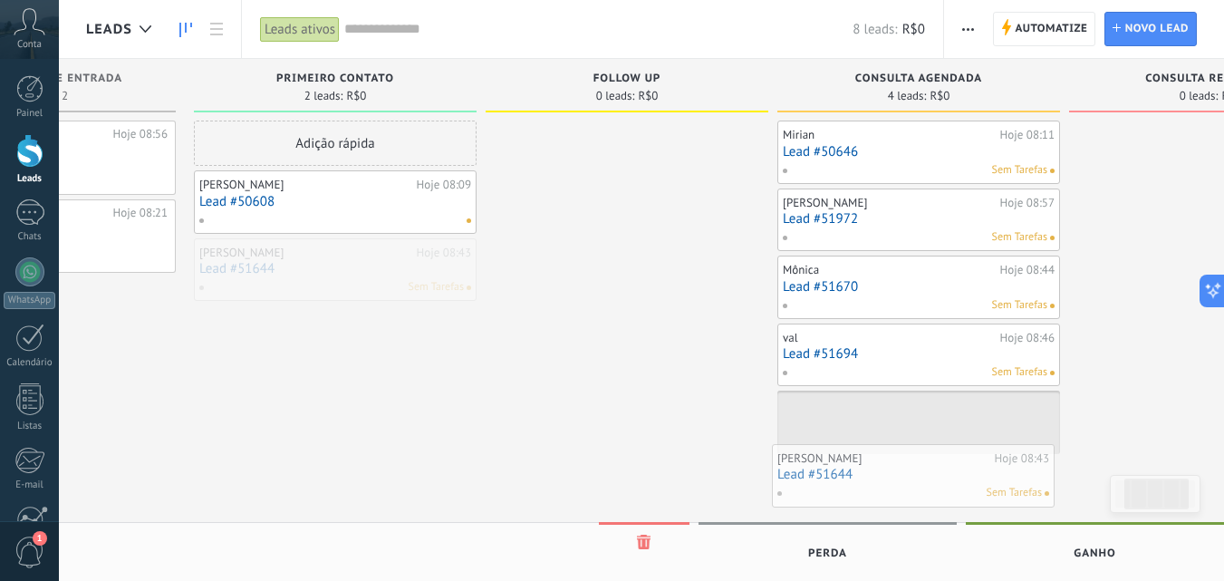
drag, startPoint x: 355, startPoint y: 261, endPoint x: 936, endPoint y: 459, distance: 613.6
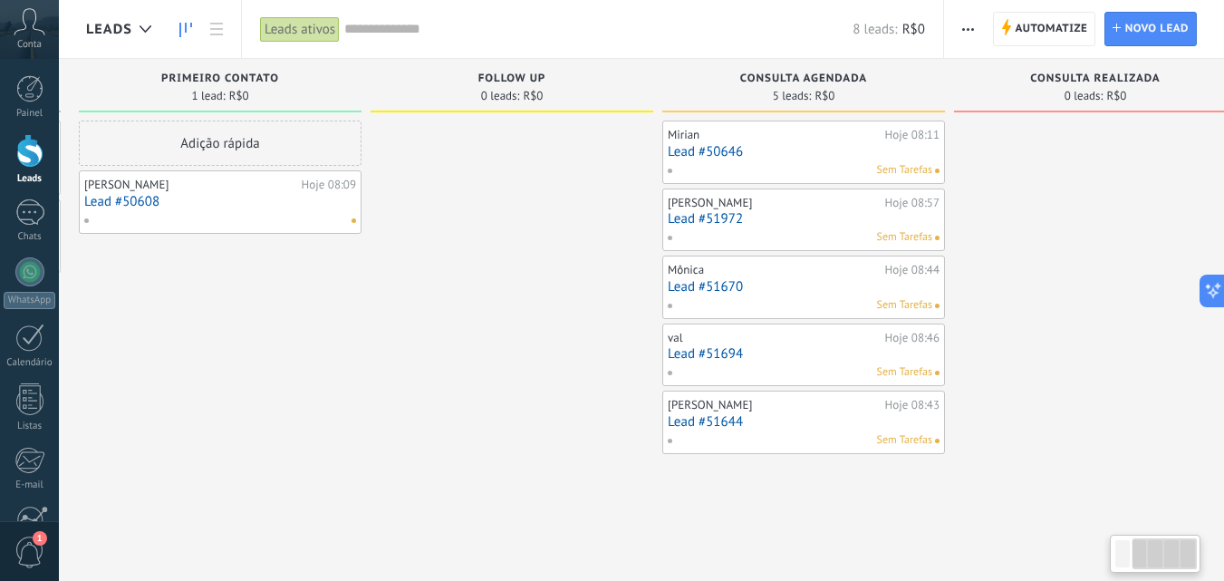
scroll to position [0, 348]
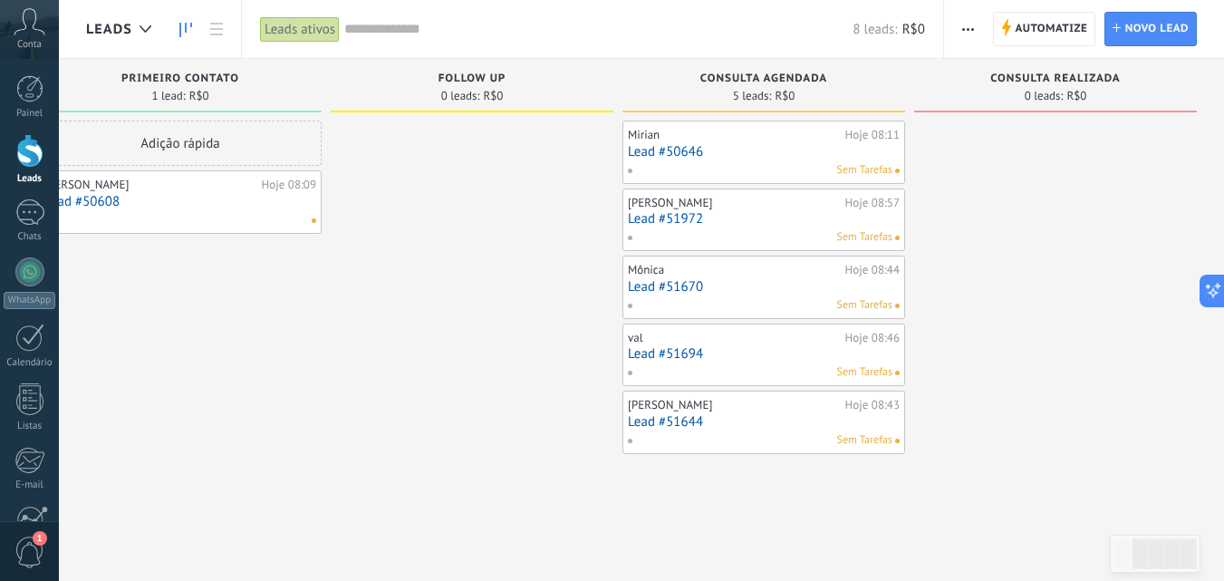
drag, startPoint x: 657, startPoint y: 314, endPoint x: 338, endPoint y: 241, distance: 327.3
click at [338, 241] on div at bounding box center [472, 293] width 283 height 344
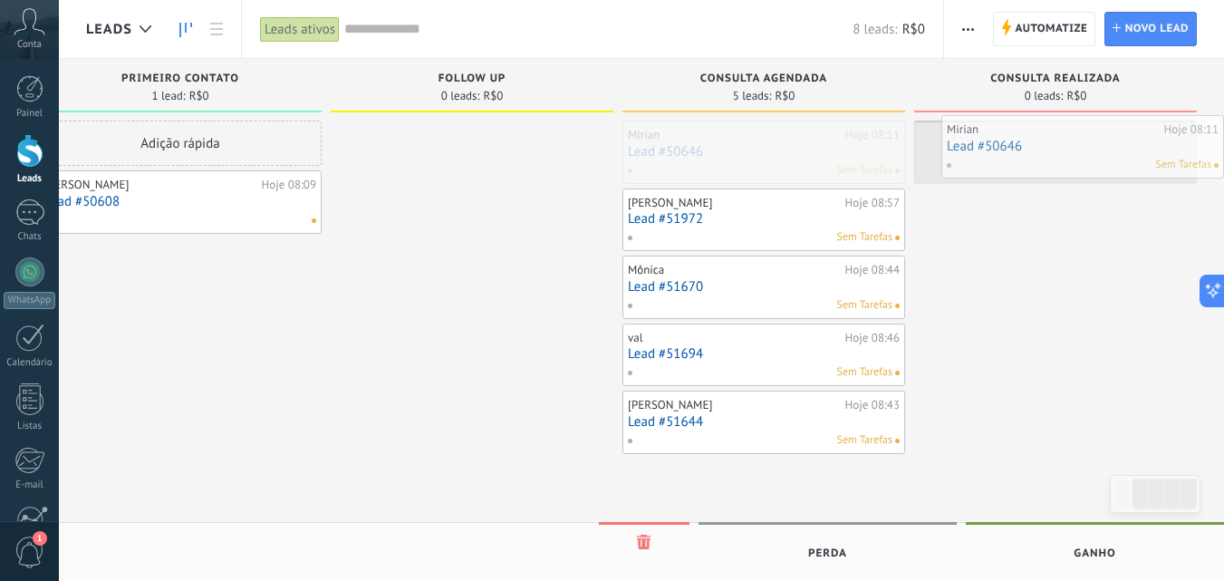
drag, startPoint x: 648, startPoint y: 162, endPoint x: 974, endPoint y: 157, distance: 326.3
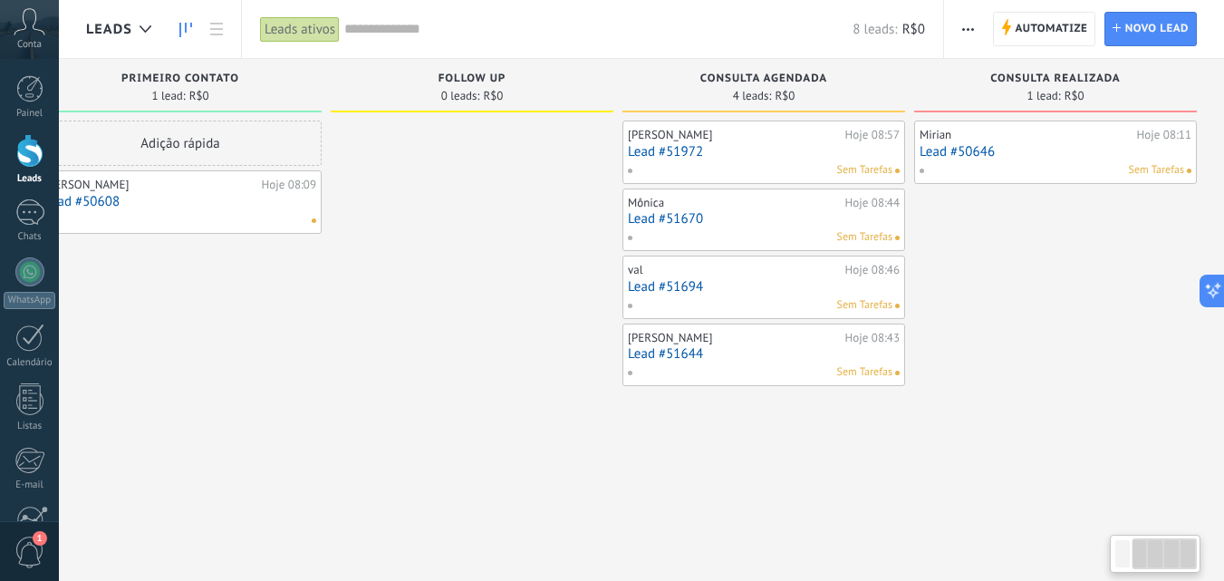
drag, startPoint x: 439, startPoint y: 218, endPoint x: 407, endPoint y: 206, distance: 33.8
click at [407, 206] on div at bounding box center [472, 293] width 283 height 344
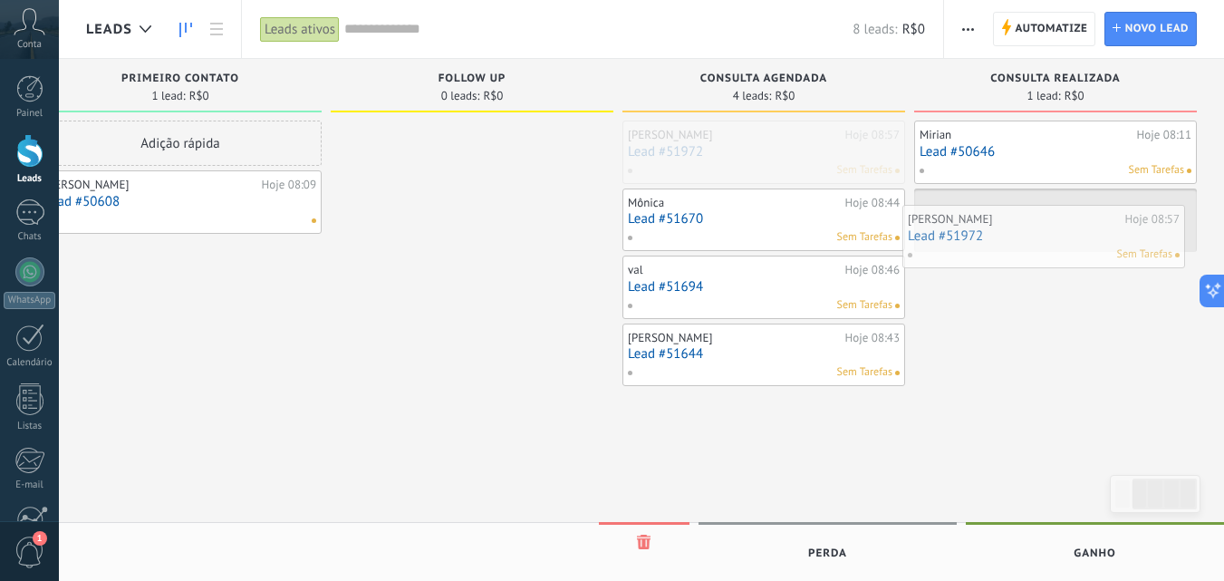
drag, startPoint x: 711, startPoint y: 142, endPoint x: 991, endPoint y: 227, distance: 292.7
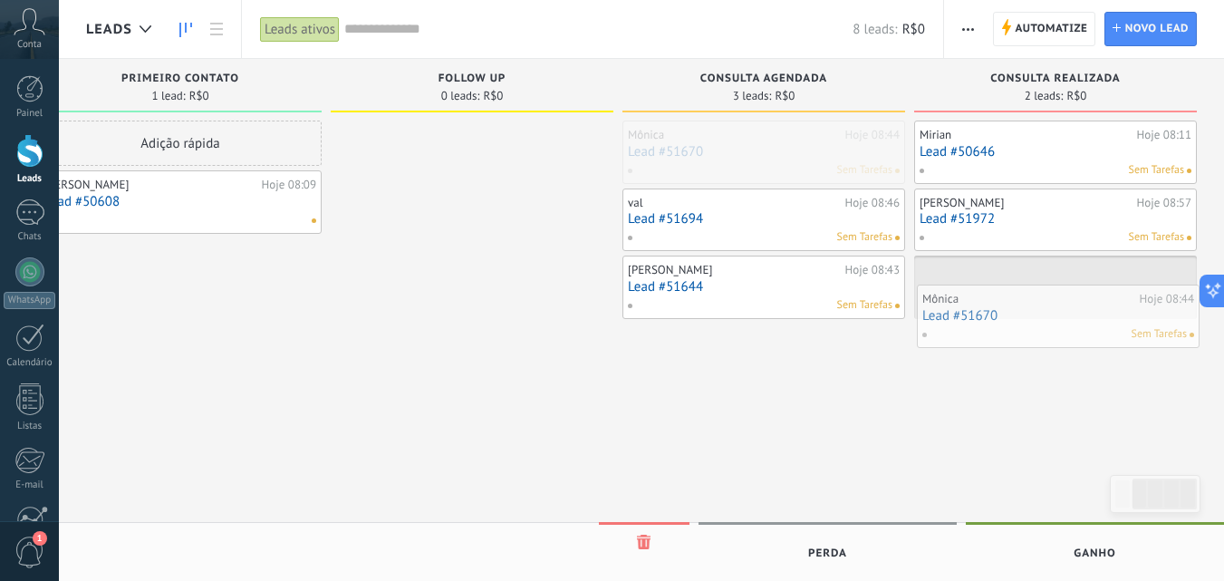
drag, startPoint x: 706, startPoint y: 131, endPoint x: 1001, endPoint y: 295, distance: 337.1
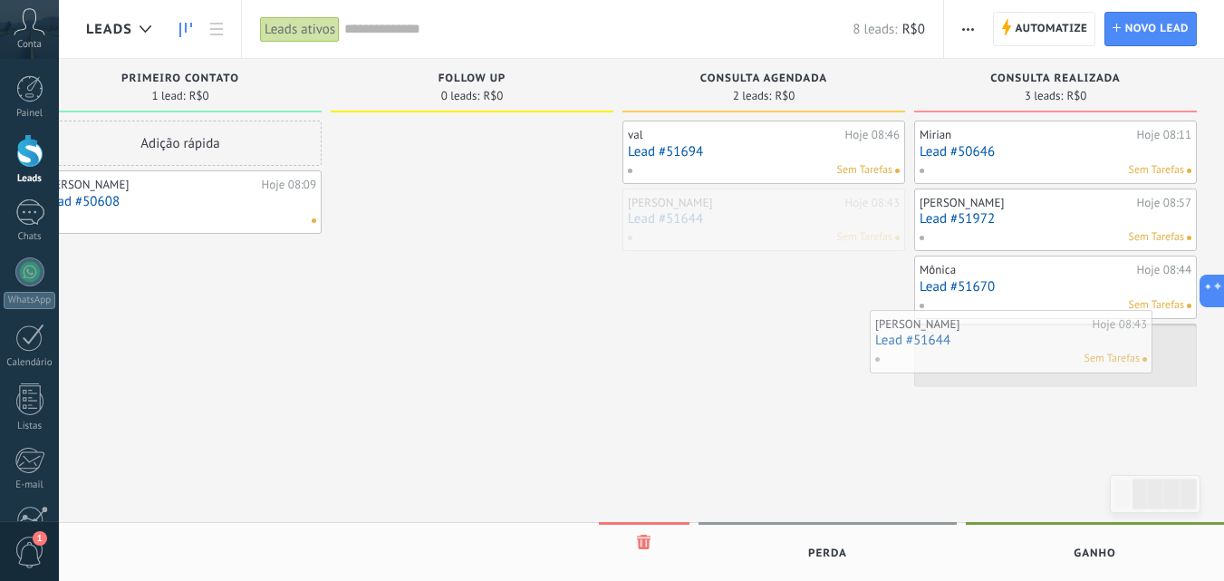
drag, startPoint x: 749, startPoint y: 209, endPoint x: 997, endPoint y: 331, distance: 275.6
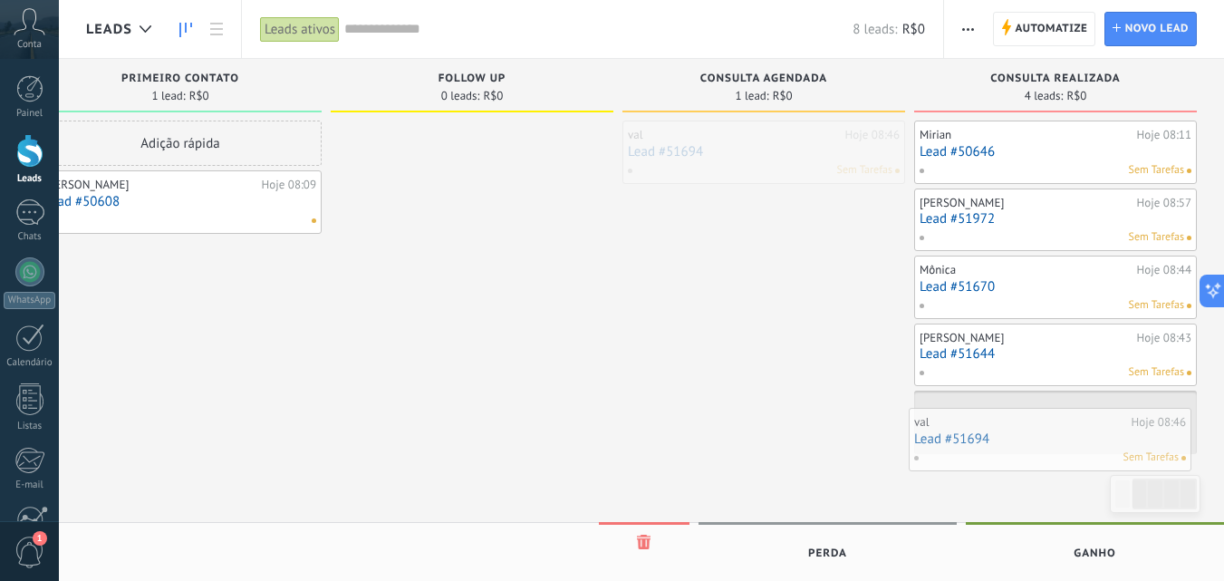
drag, startPoint x: 768, startPoint y: 146, endPoint x: 1054, endPoint y: 433, distance: 405.6
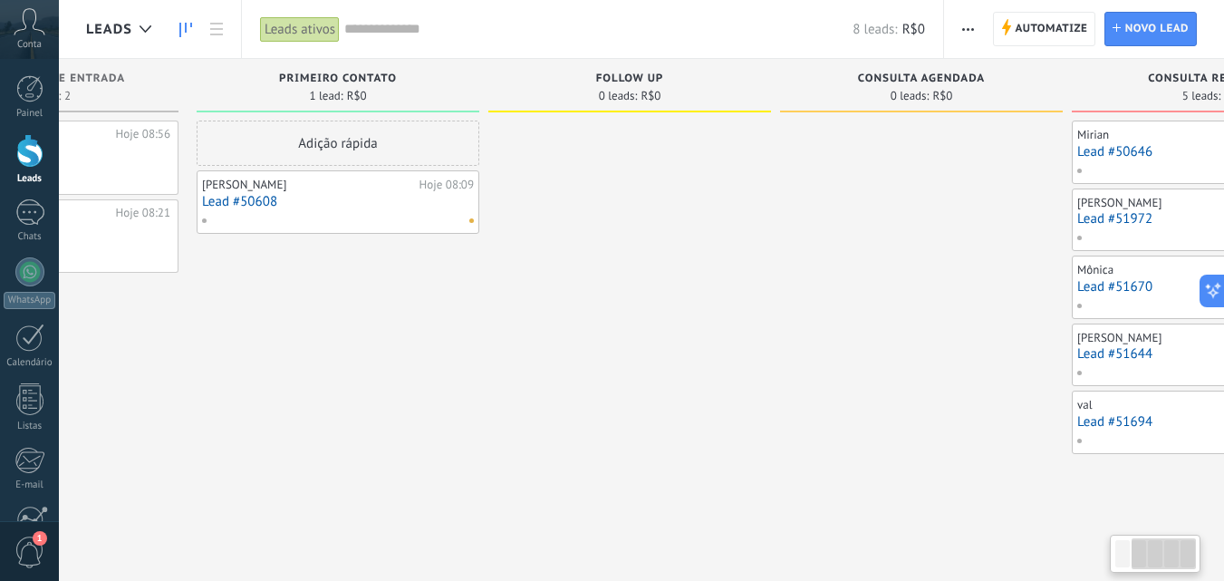
scroll to position [0, 0]
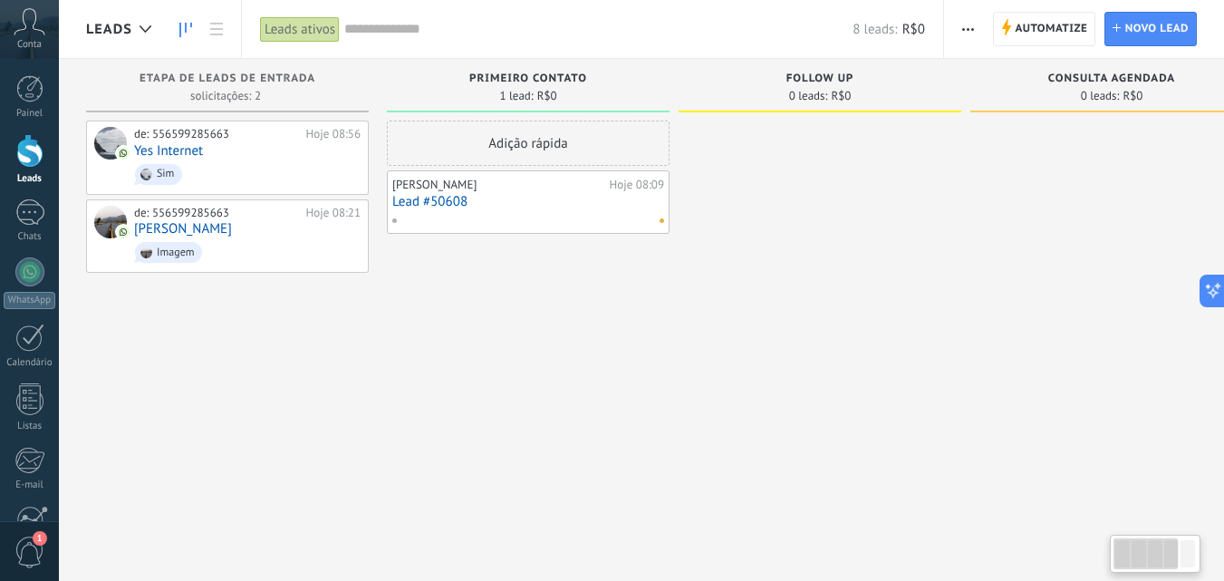
drag, startPoint x: 618, startPoint y: 285, endPoint x: 1159, endPoint y: 248, distance: 542.3
click at [1159, 248] on div "Etapa de leads de entrada solicitações: 2 0 0 0 6 de: 556599285663 Hoje 08:56 Y…" at bounding box center [829, 262] width 1486 height 406
